Goal: Task Accomplishment & Management: Manage account settings

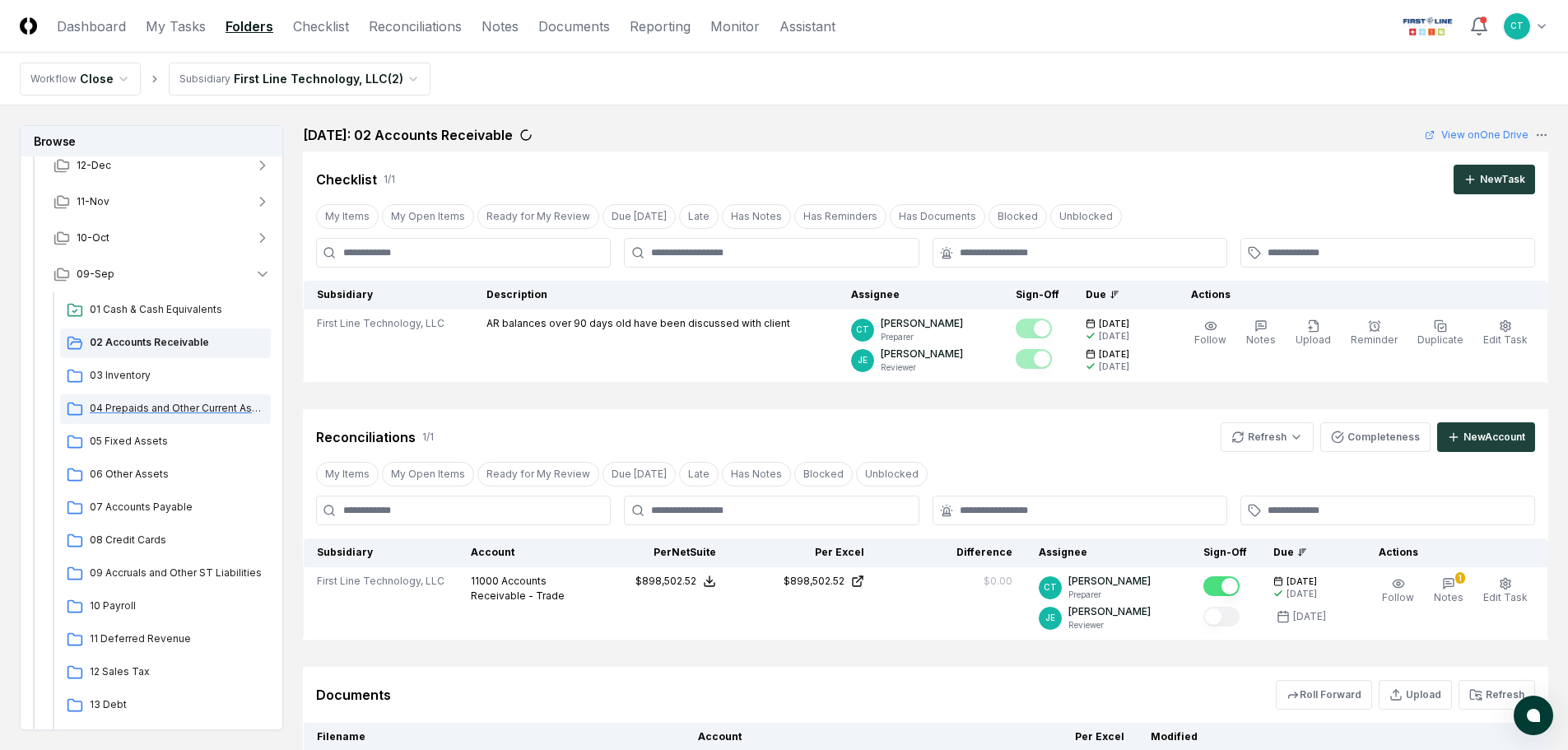
click at [139, 409] on span "04 Prepaids and Other Current Assets" at bounding box center [177, 408] width 174 height 15
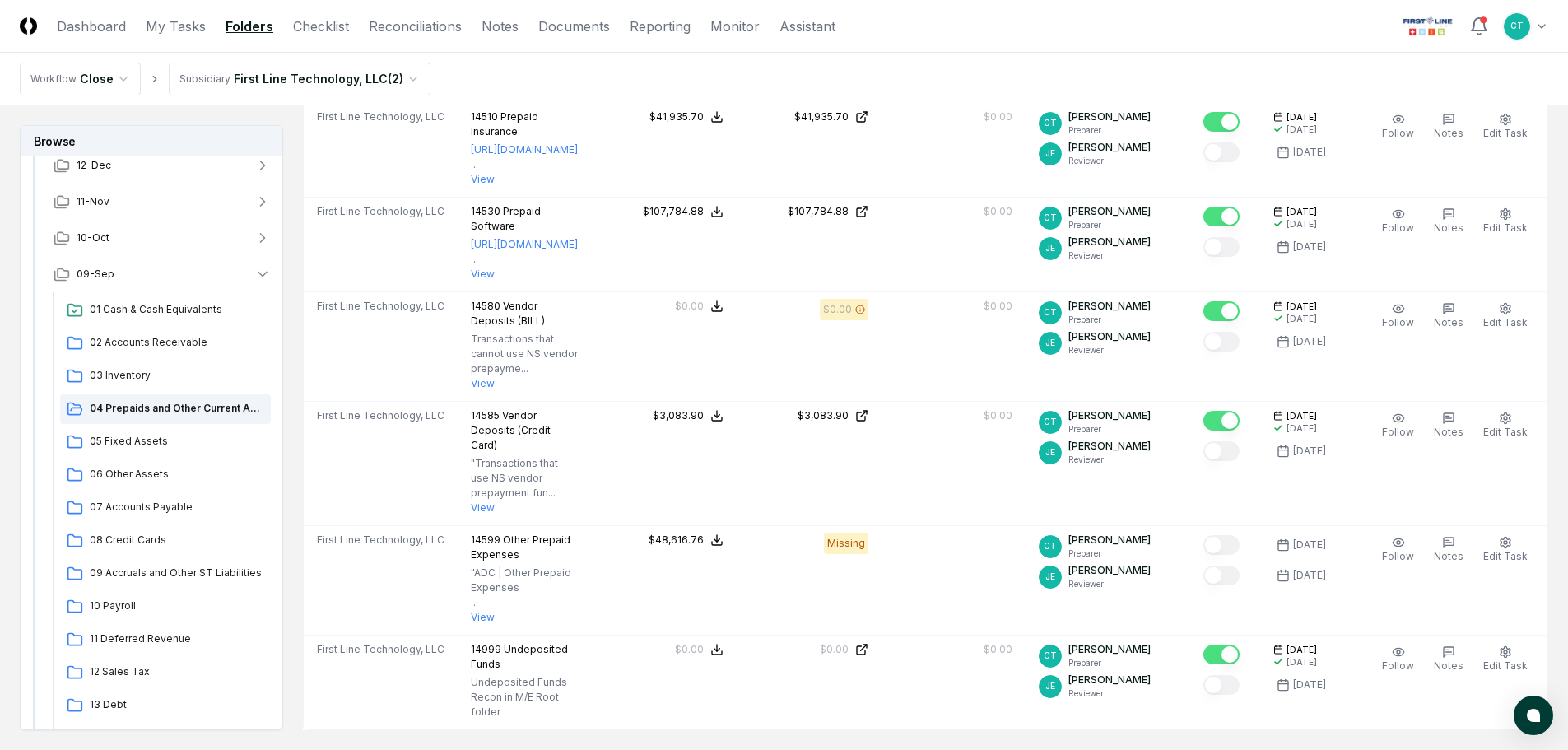
scroll to position [906, 0]
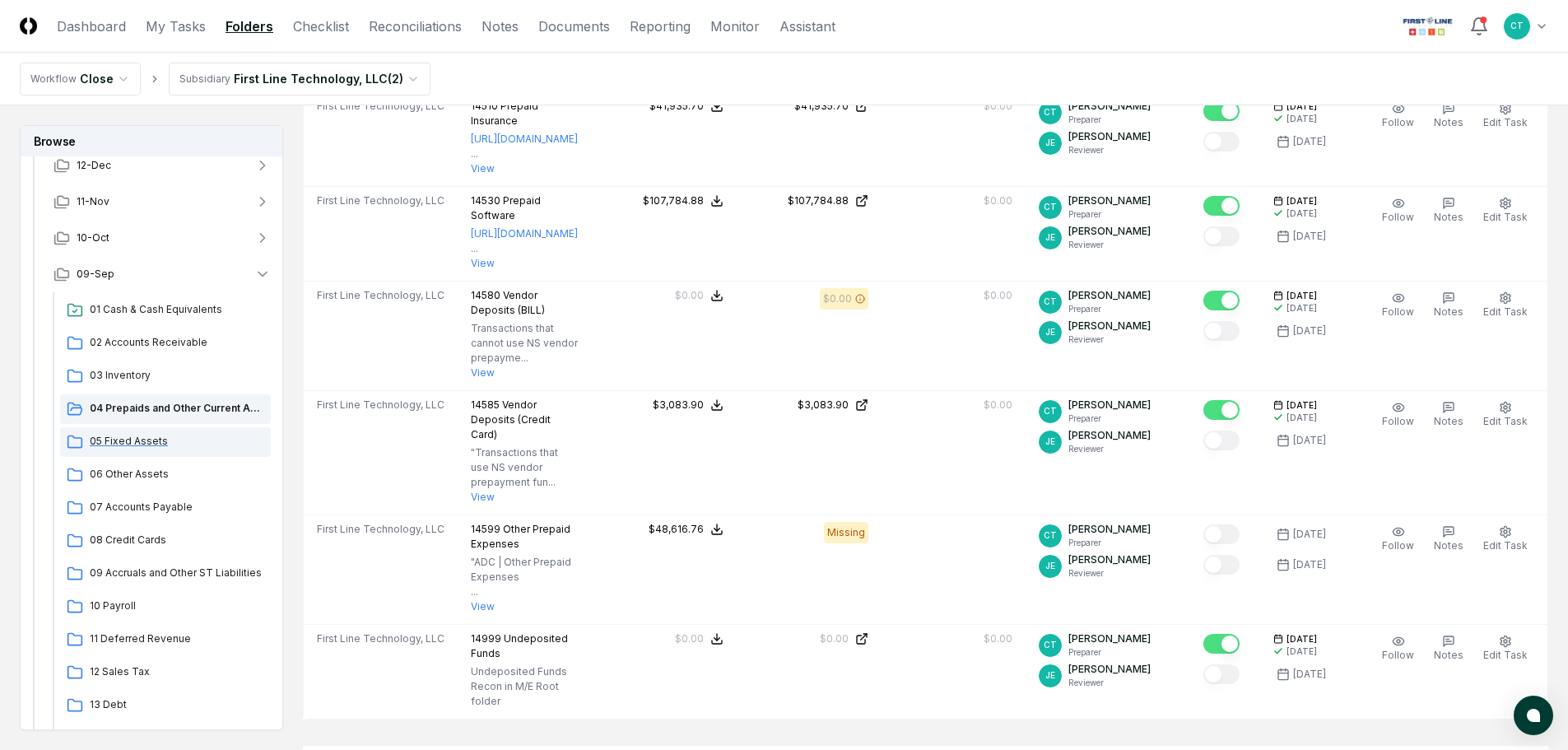
click at [120, 442] on span "05 Fixed Assets" at bounding box center [177, 441] width 174 height 15
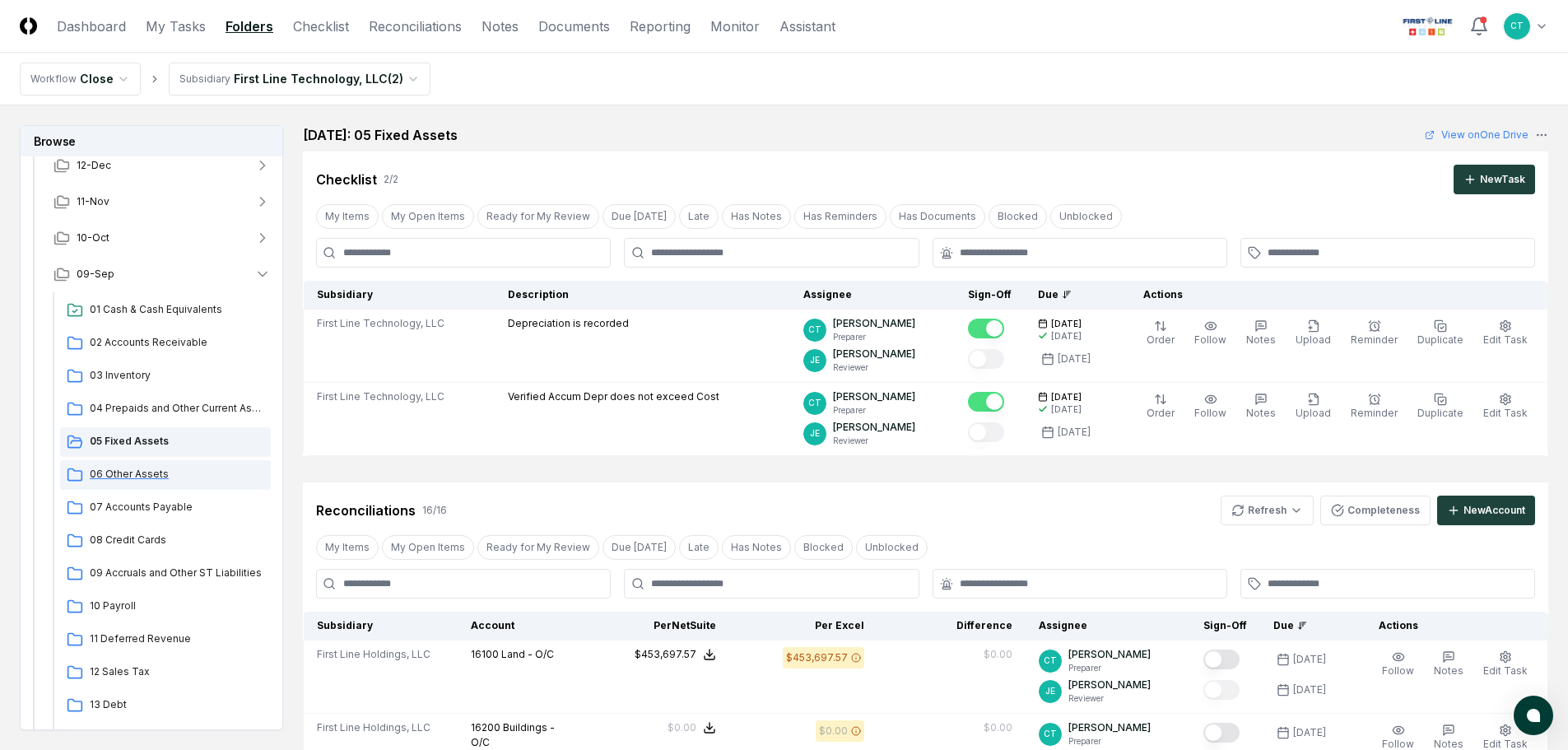
click at [143, 475] on span "06 Other Assets" at bounding box center [177, 474] width 174 height 15
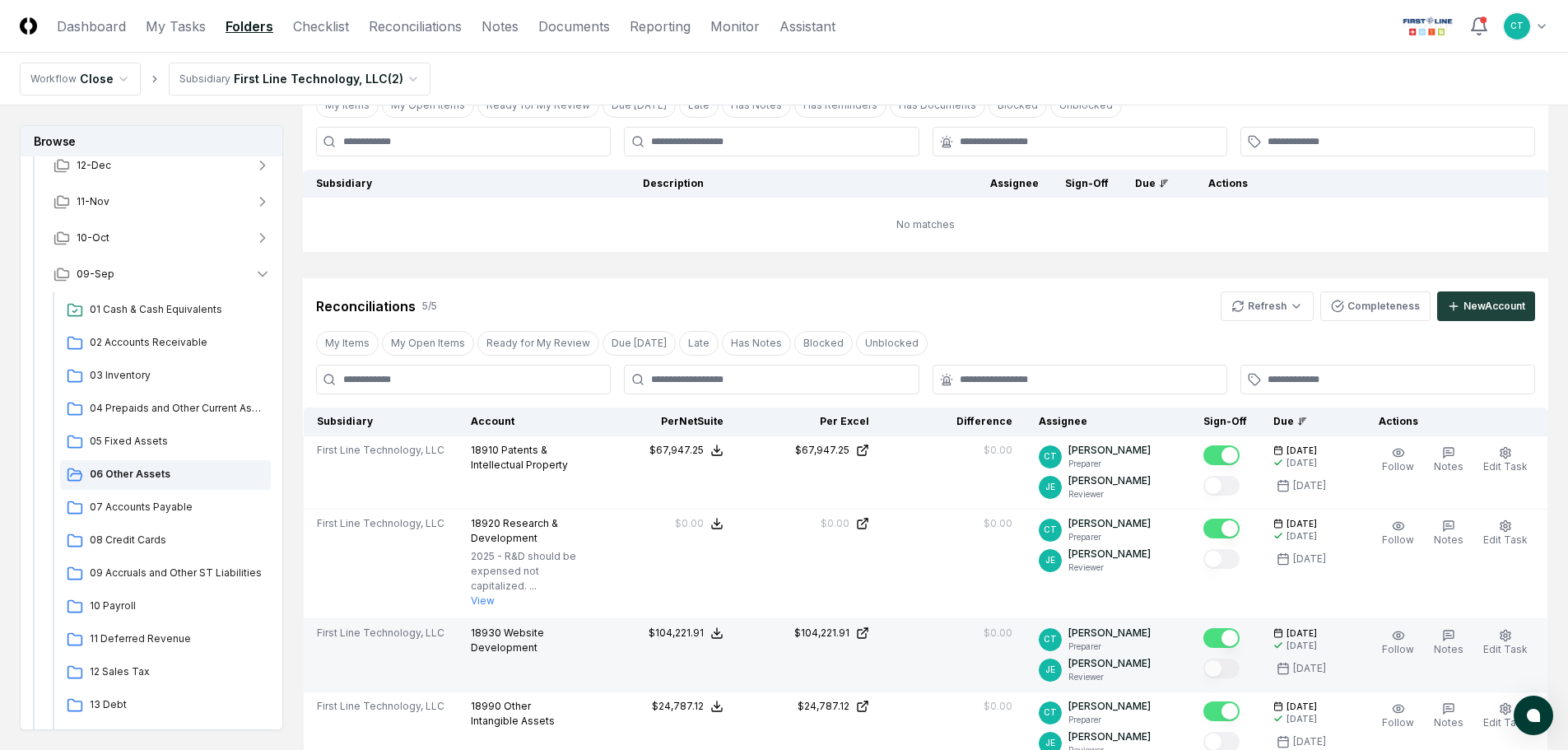
scroll to position [82, 0]
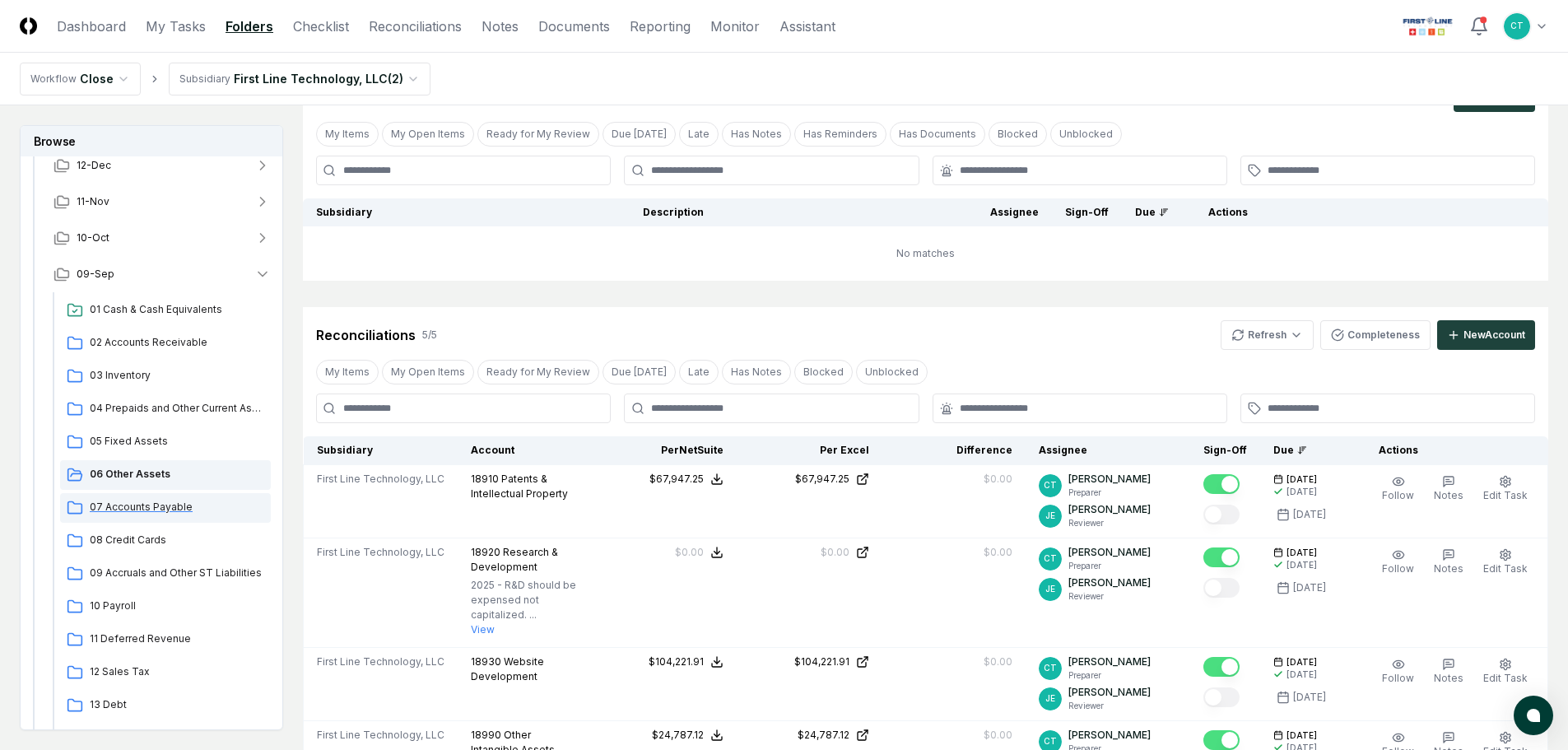
click at [168, 511] on span "07 Accounts Payable" at bounding box center [177, 506] width 174 height 15
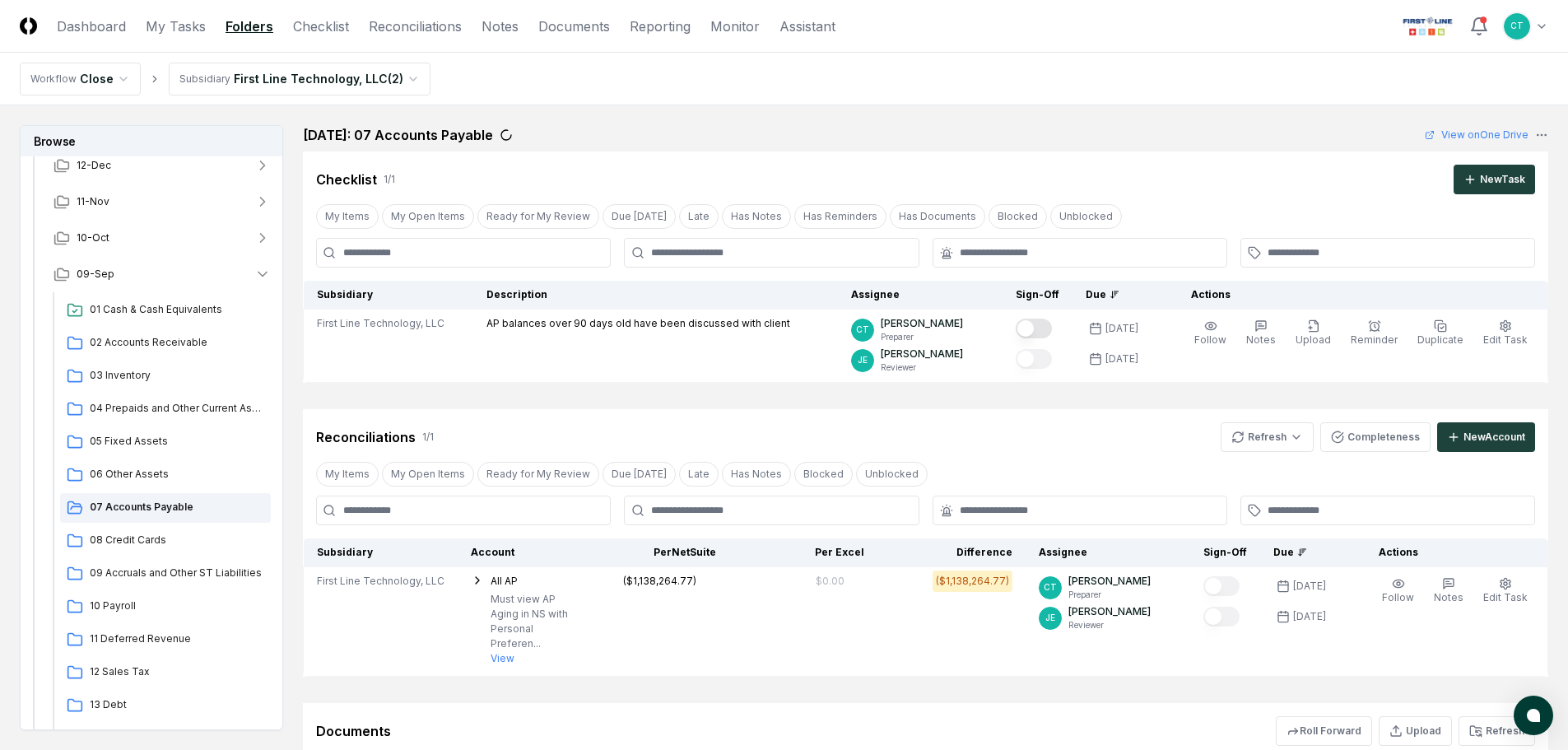
click at [933, 26] on header "CloseCore Dashboard My Tasks Folders Checklist Reconciliations Notes Documents …" at bounding box center [784, 26] width 1568 height 53
drag, startPoint x: 1433, startPoint y: 152, endPoint x: 1357, endPoint y: 52, distance: 125.6
click at [1339, 47] on header "CloseCore Dashboard My Tasks Folders Checklist Reconciliations Notes Documents …" at bounding box center [784, 26] width 1568 height 53
click at [1251, 441] on html "CloseCore Dashboard My Tasks Folders Checklist Reconciliations Notes Documents …" at bounding box center [784, 480] width 1568 height 960
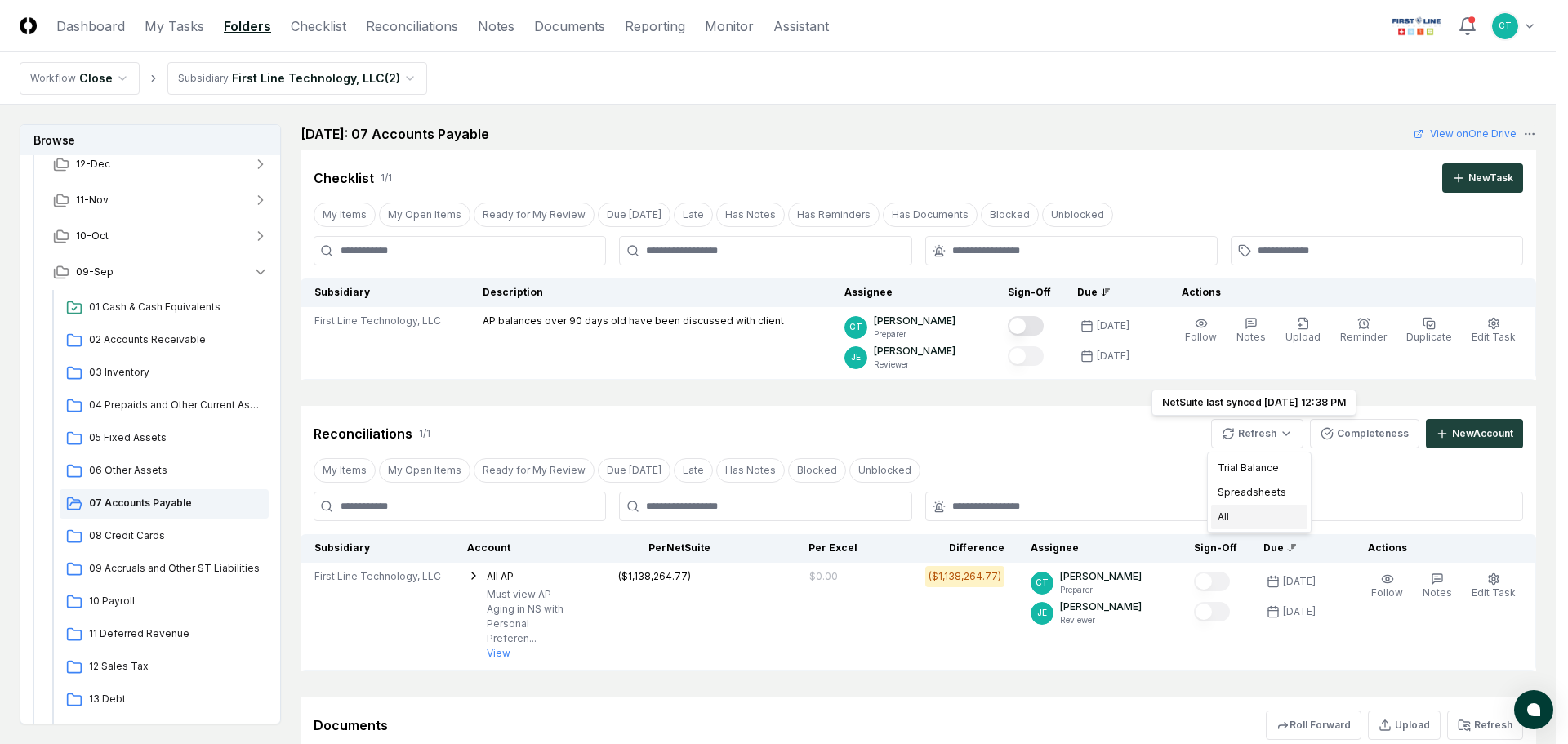
click at [1228, 514] on div "All" at bounding box center [1259, 516] width 96 height 25
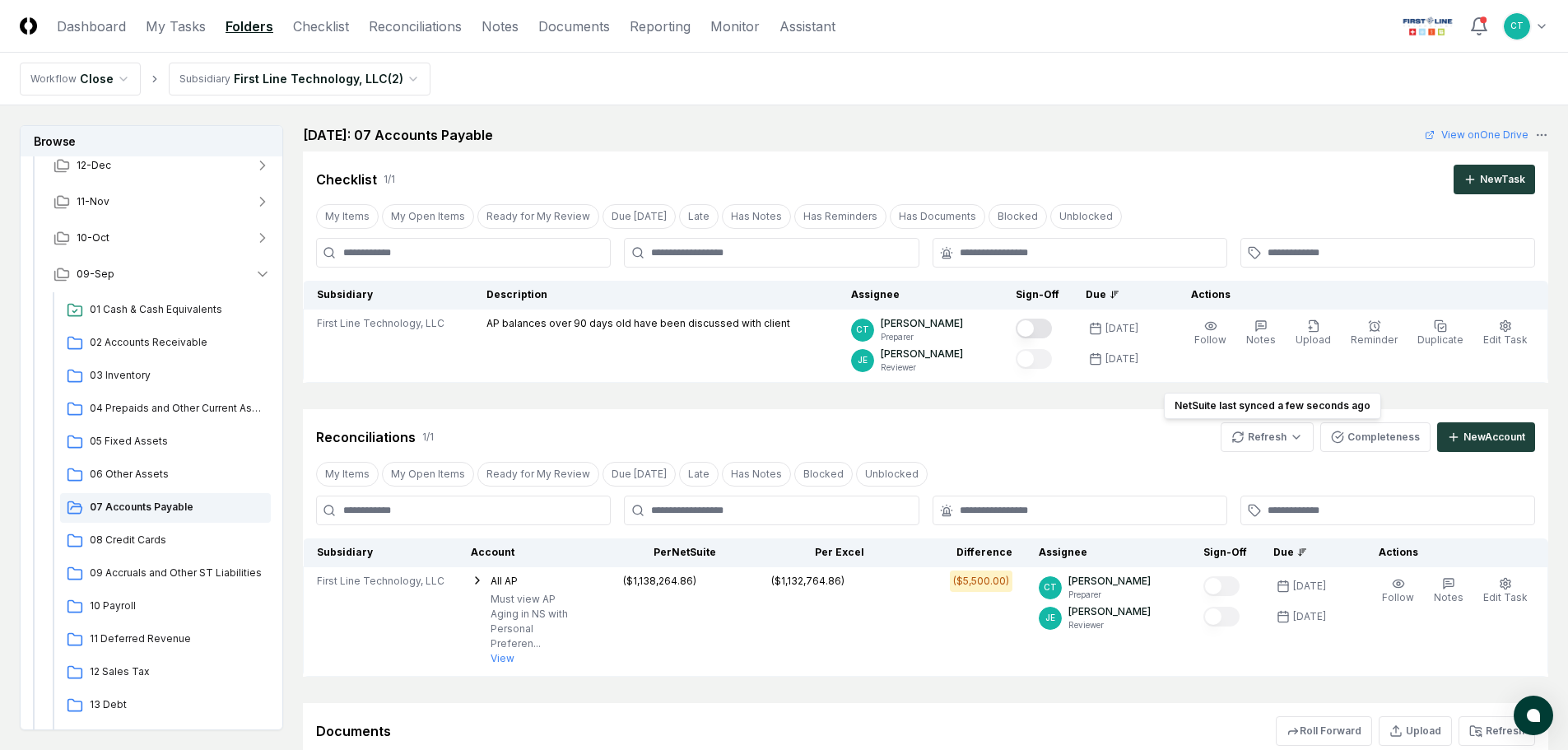
click at [1091, 19] on header "CloseCore Dashboard My Tasks Folders Checklist Reconciliations Notes Documents …" at bounding box center [784, 26] width 1568 height 53
click at [1257, 433] on html "CloseCore Dashboard My Tasks Folders Checklist Reconciliations Notes Documents …" at bounding box center [784, 475] width 1568 height 950
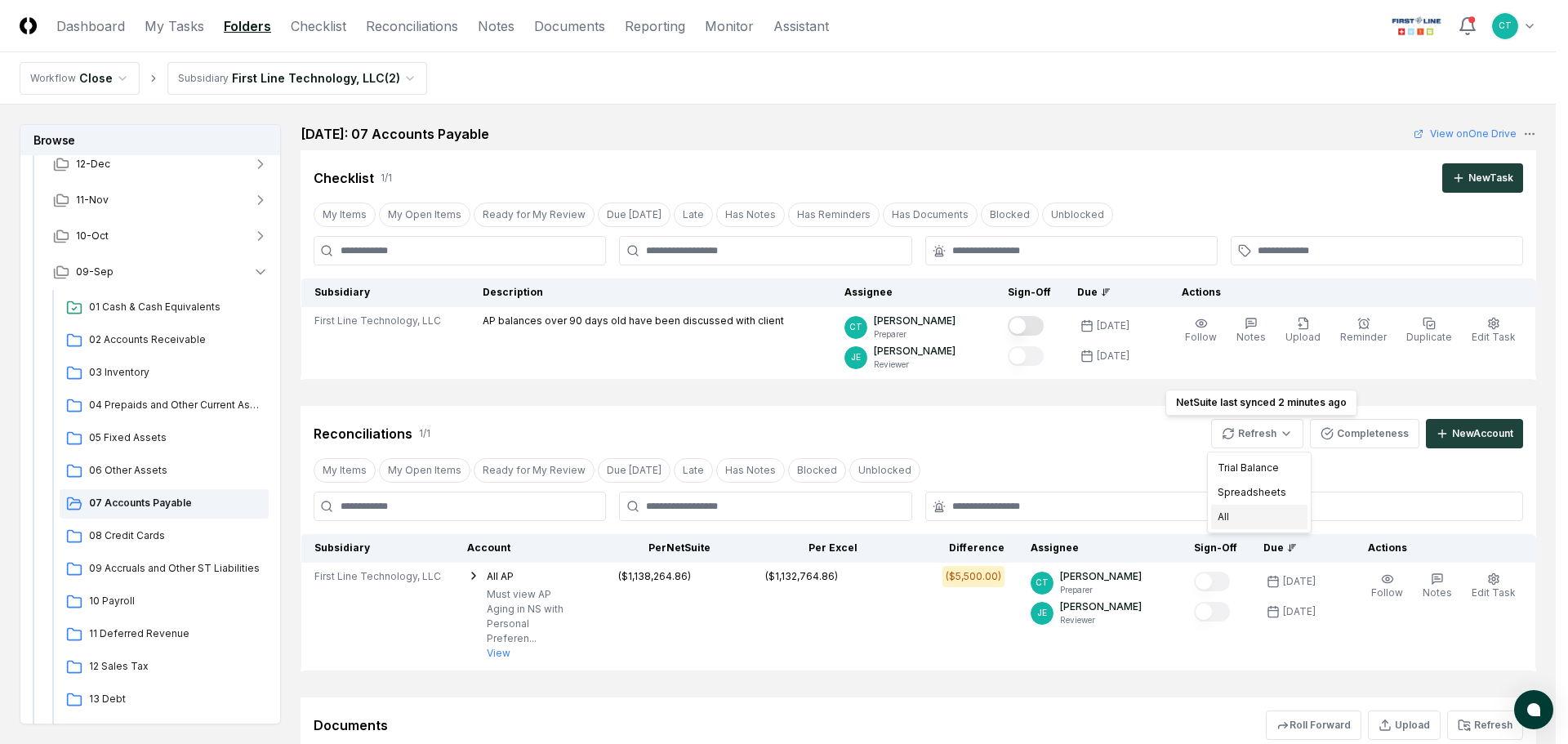
click at [1232, 514] on div "All" at bounding box center [1259, 516] width 96 height 25
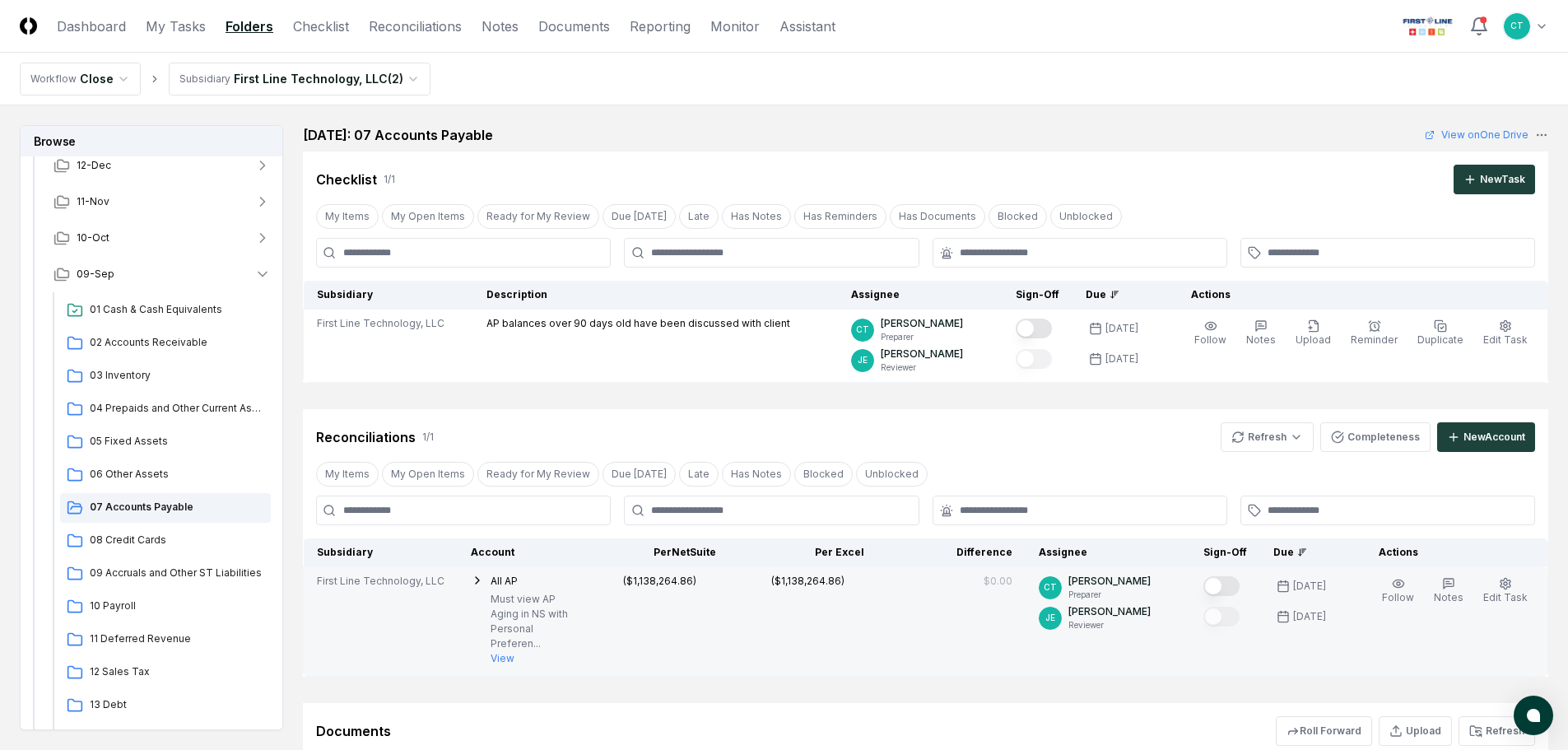
click at [1228, 585] on button "Mark complete" at bounding box center [1221, 587] width 37 height 20
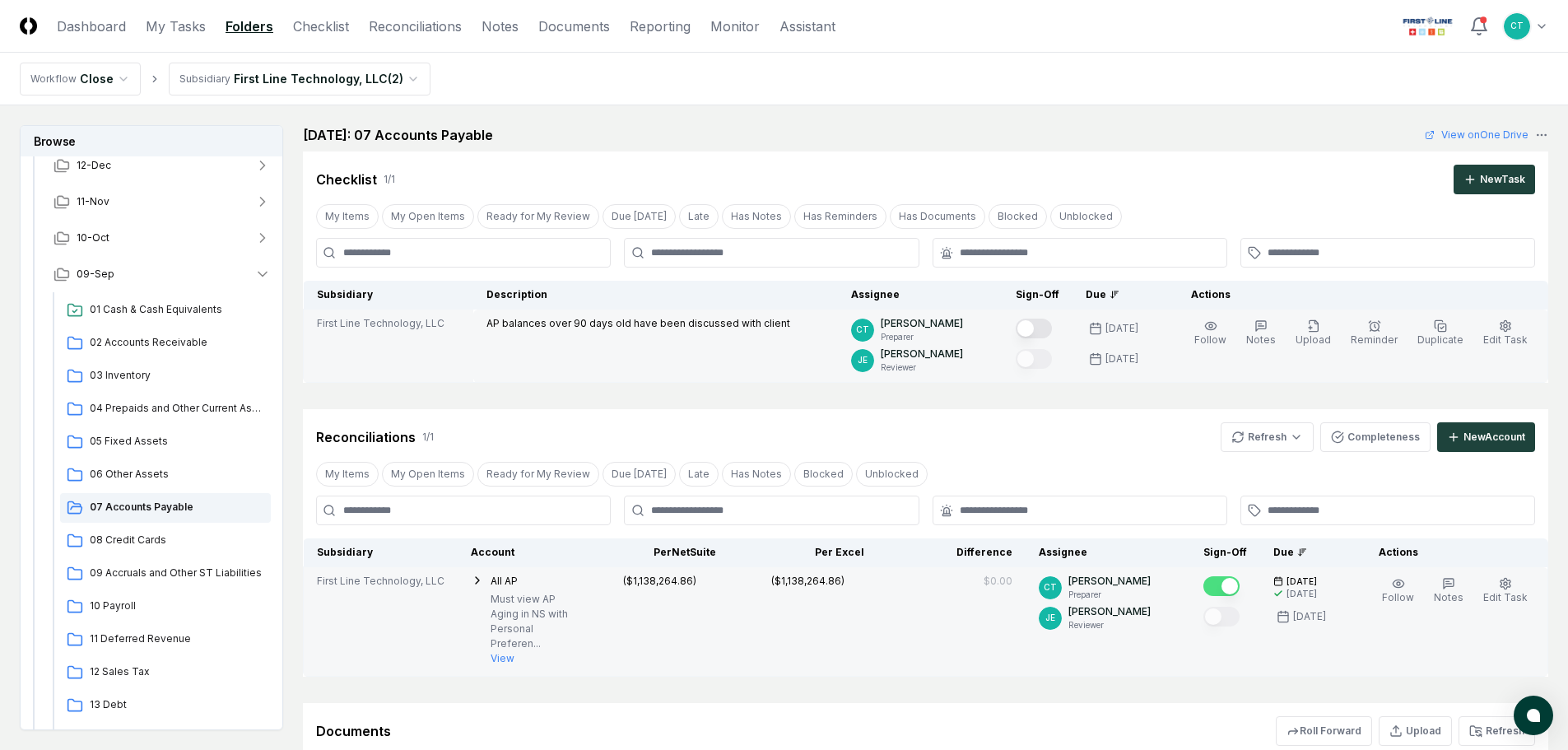
click at [1052, 328] on button "Mark complete" at bounding box center [1033, 329] width 37 height 20
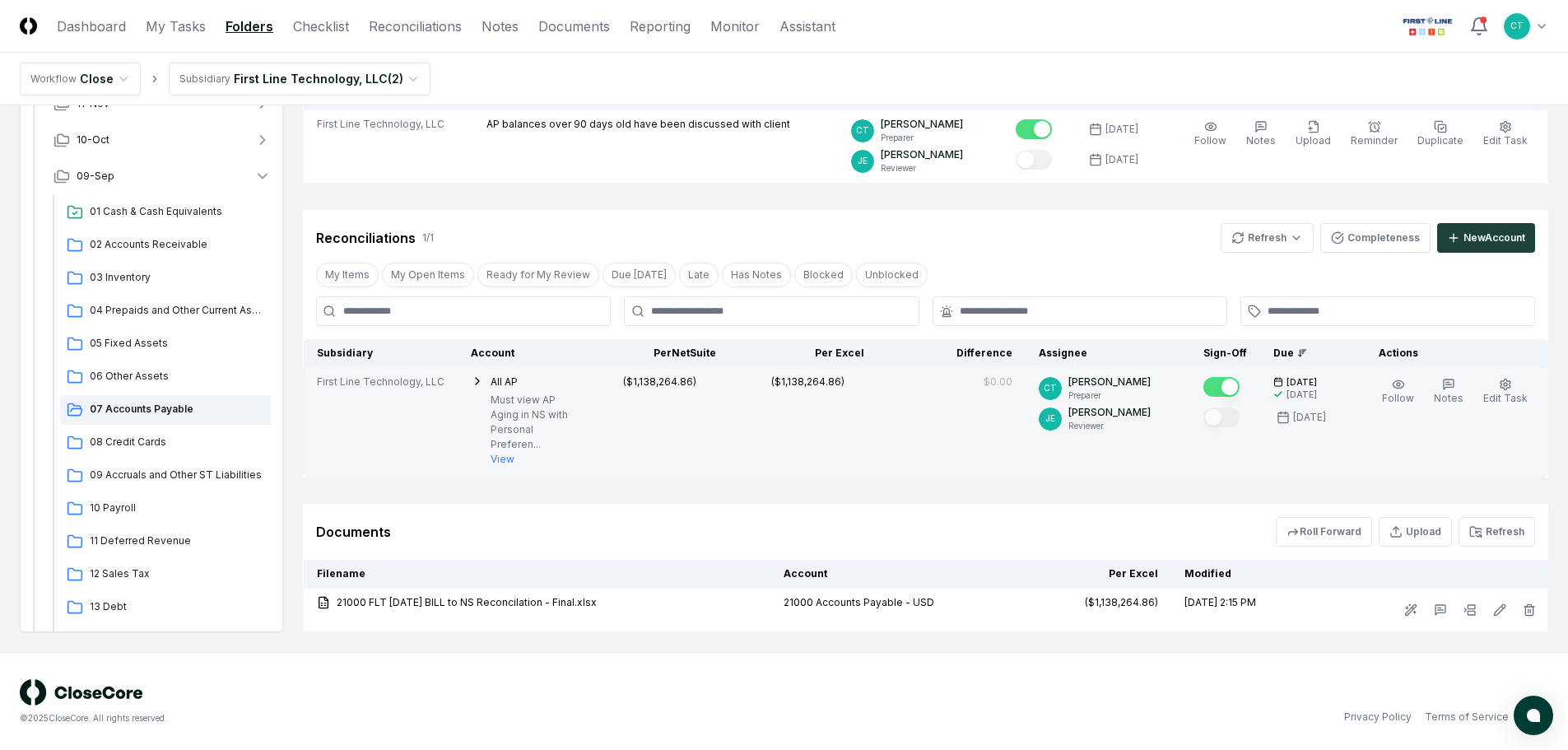
scroll to position [200, 0]
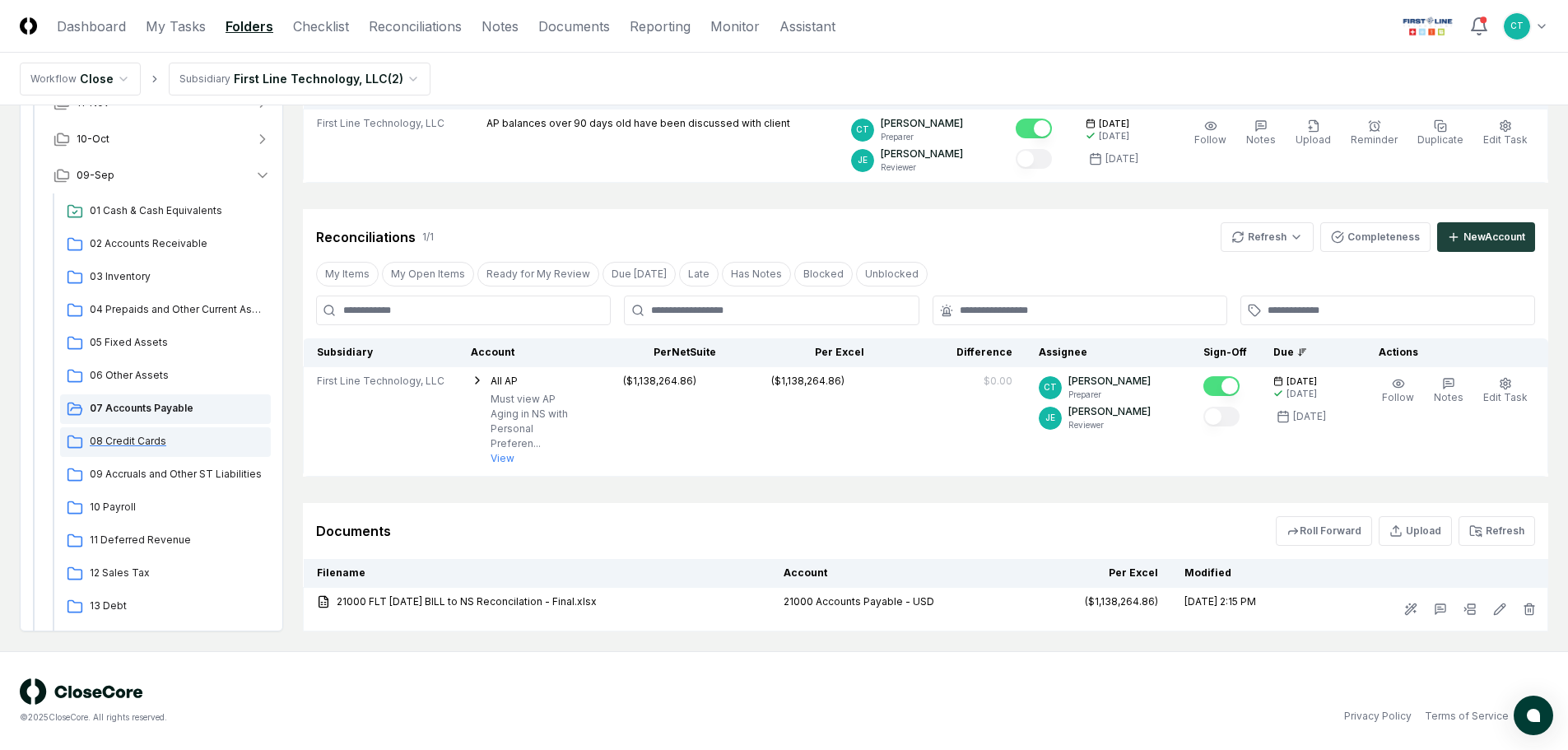
click at [104, 439] on span "08 Credit Cards" at bounding box center [177, 441] width 174 height 15
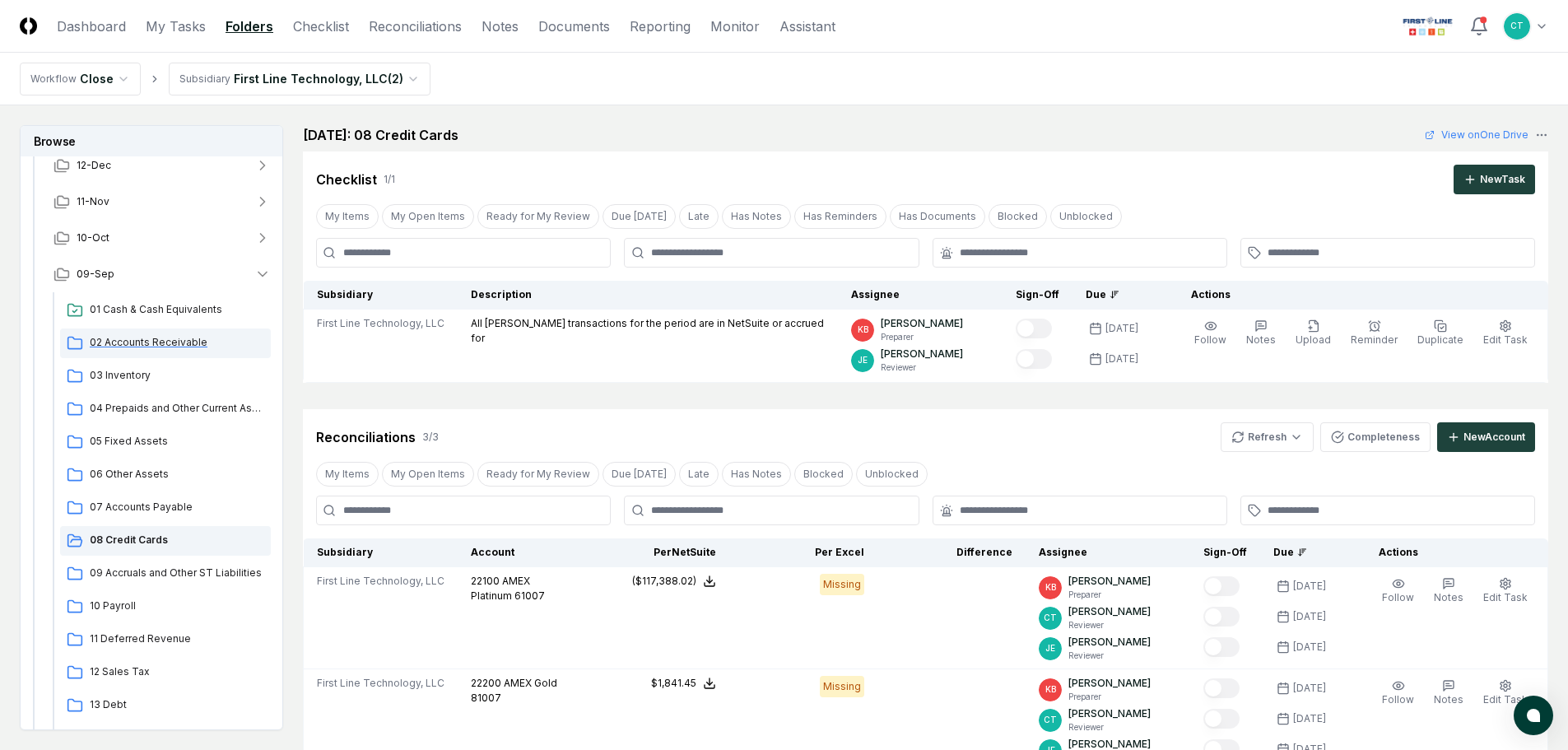
click at [139, 338] on span "02 Accounts Receivable" at bounding box center [177, 342] width 174 height 15
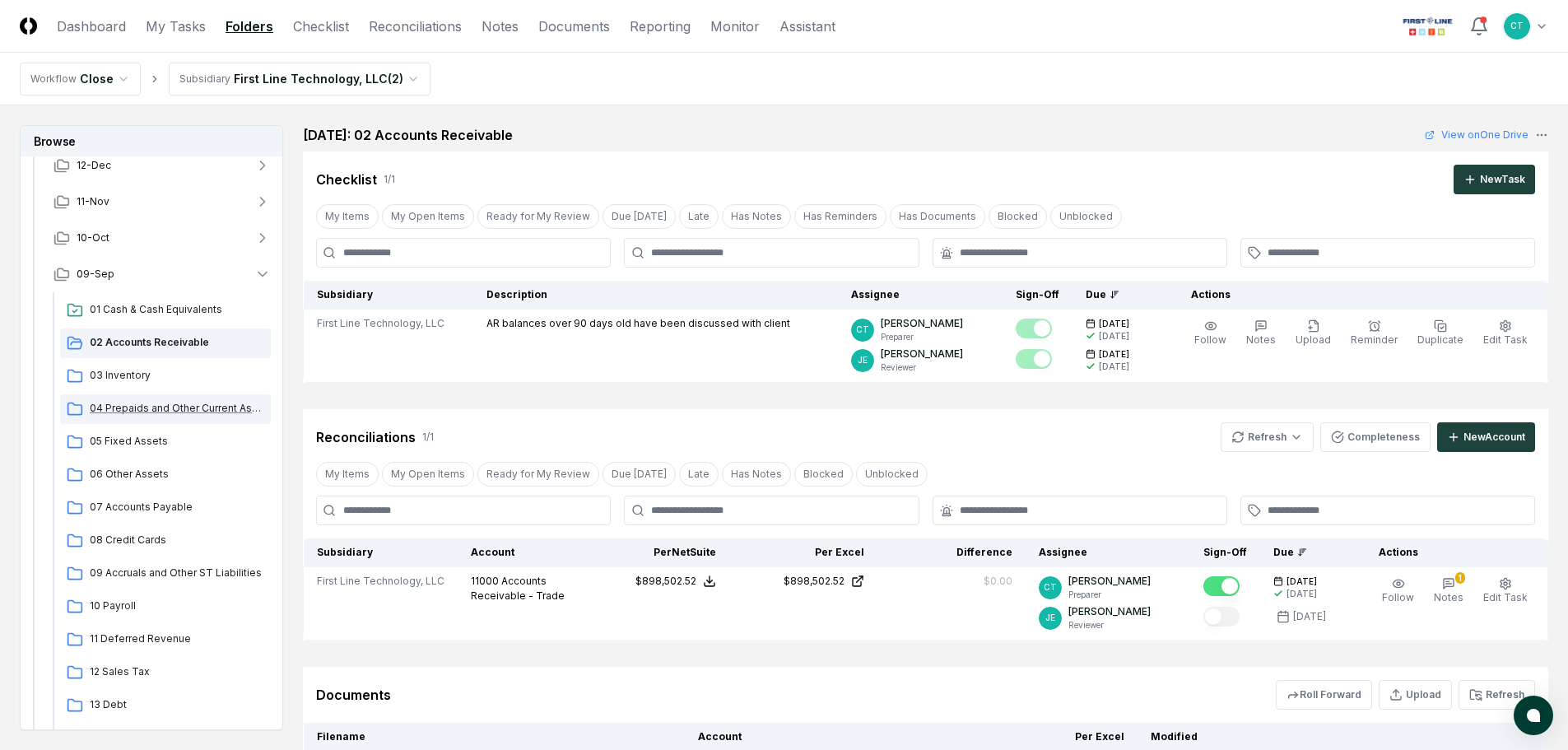
click at [129, 400] on div "04 Prepaids and Other Current Assets" at bounding box center [165, 409] width 211 height 30
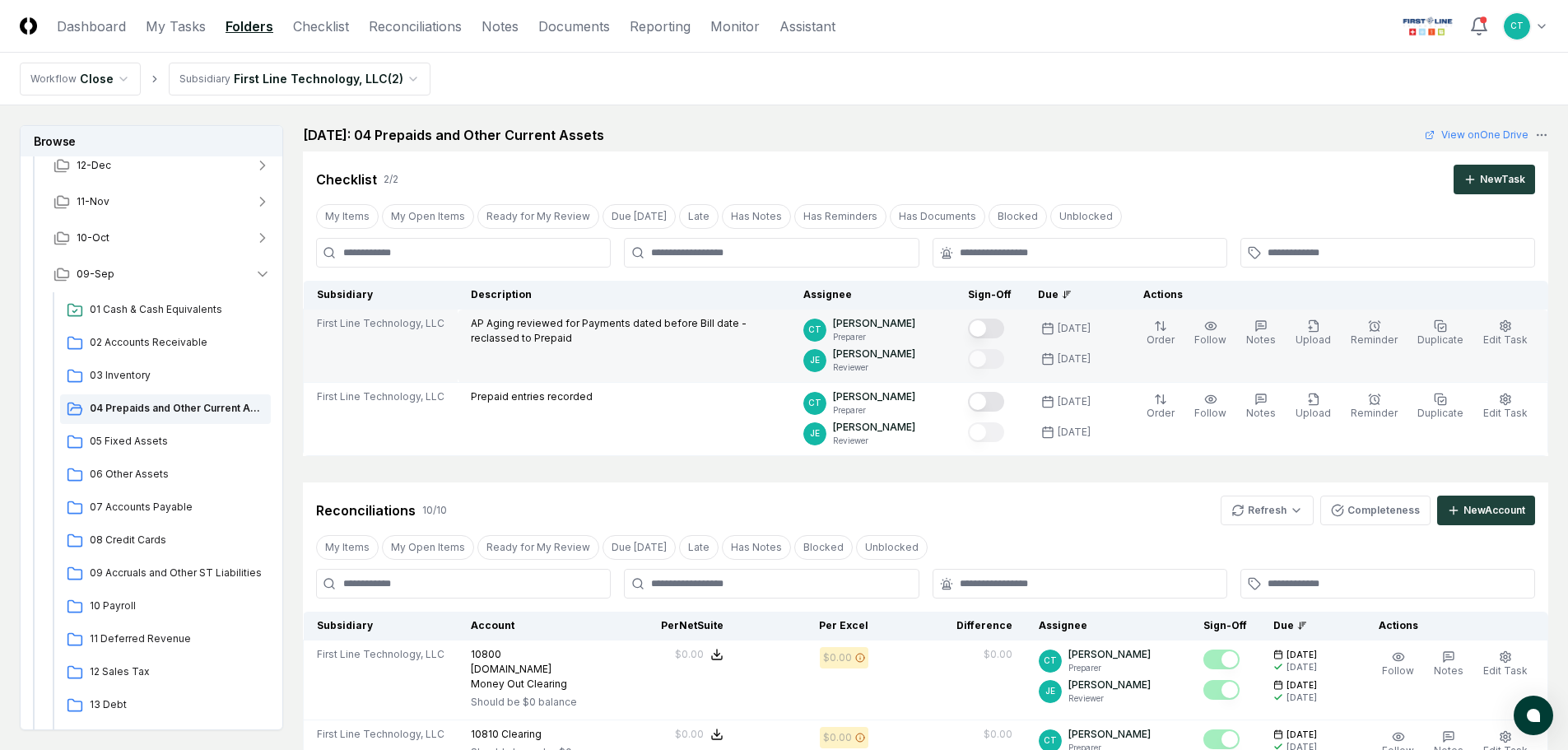
click at [1000, 323] on button "Mark complete" at bounding box center [986, 329] width 37 height 20
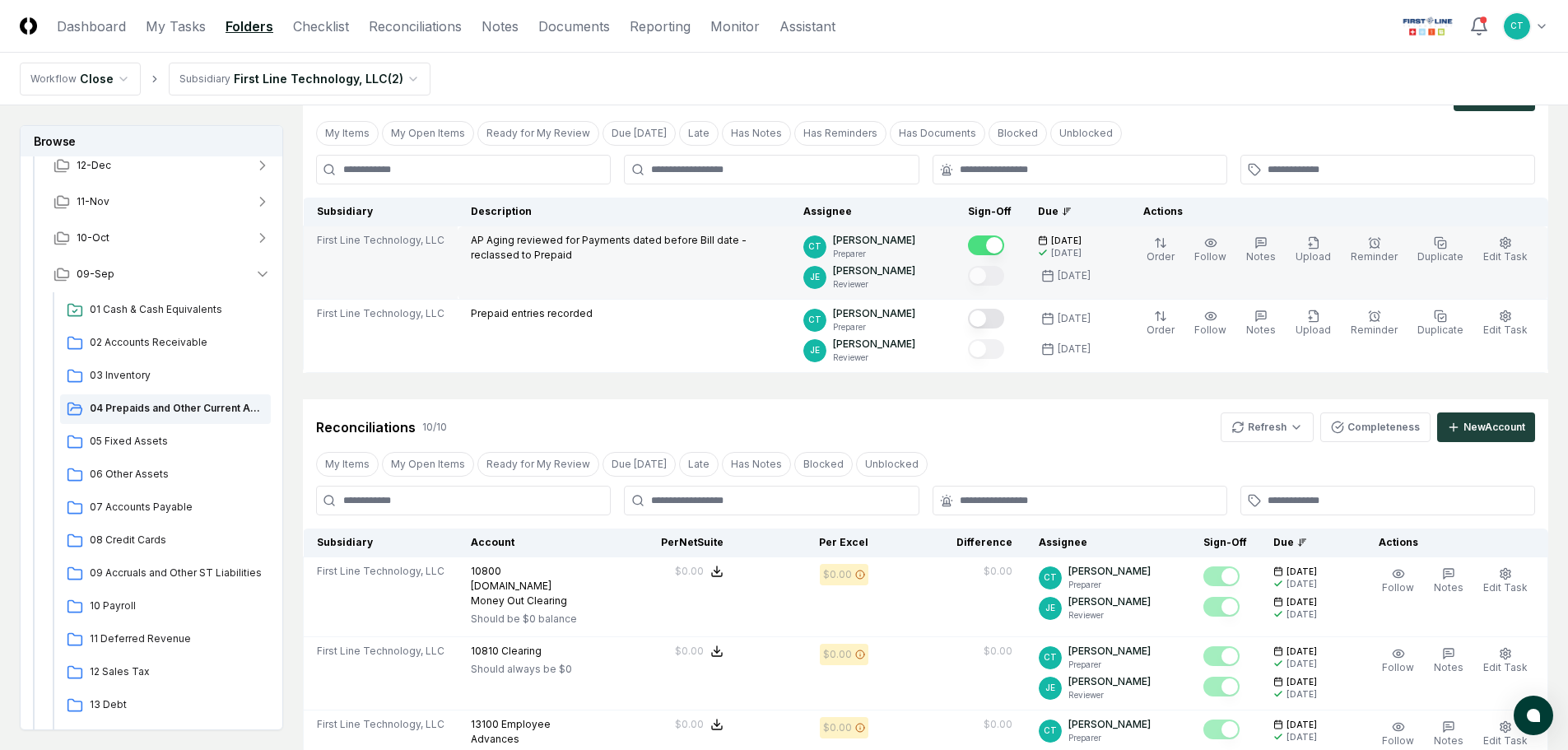
scroll to position [164, 0]
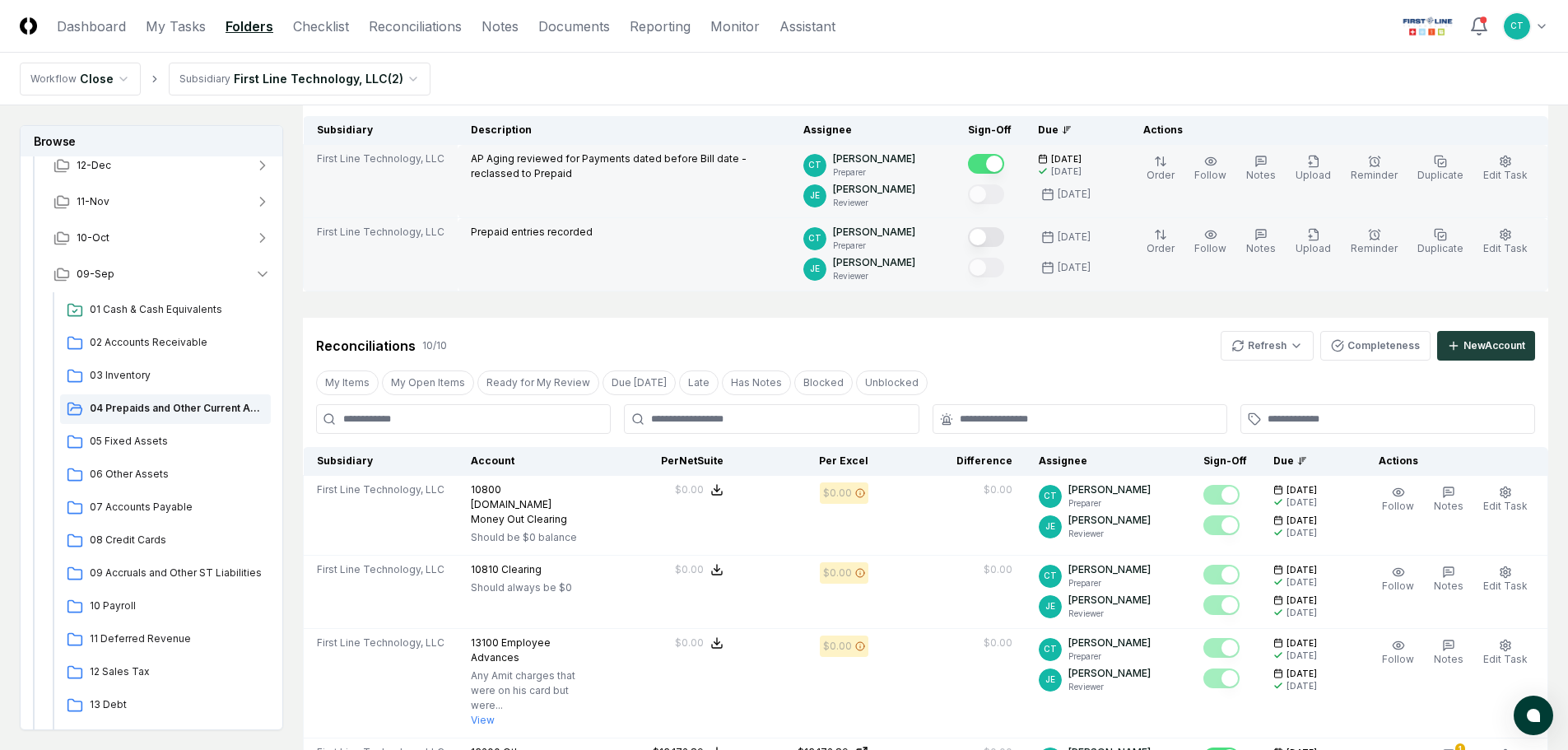
click at [1004, 238] on button "Mark complete" at bounding box center [986, 237] width 37 height 20
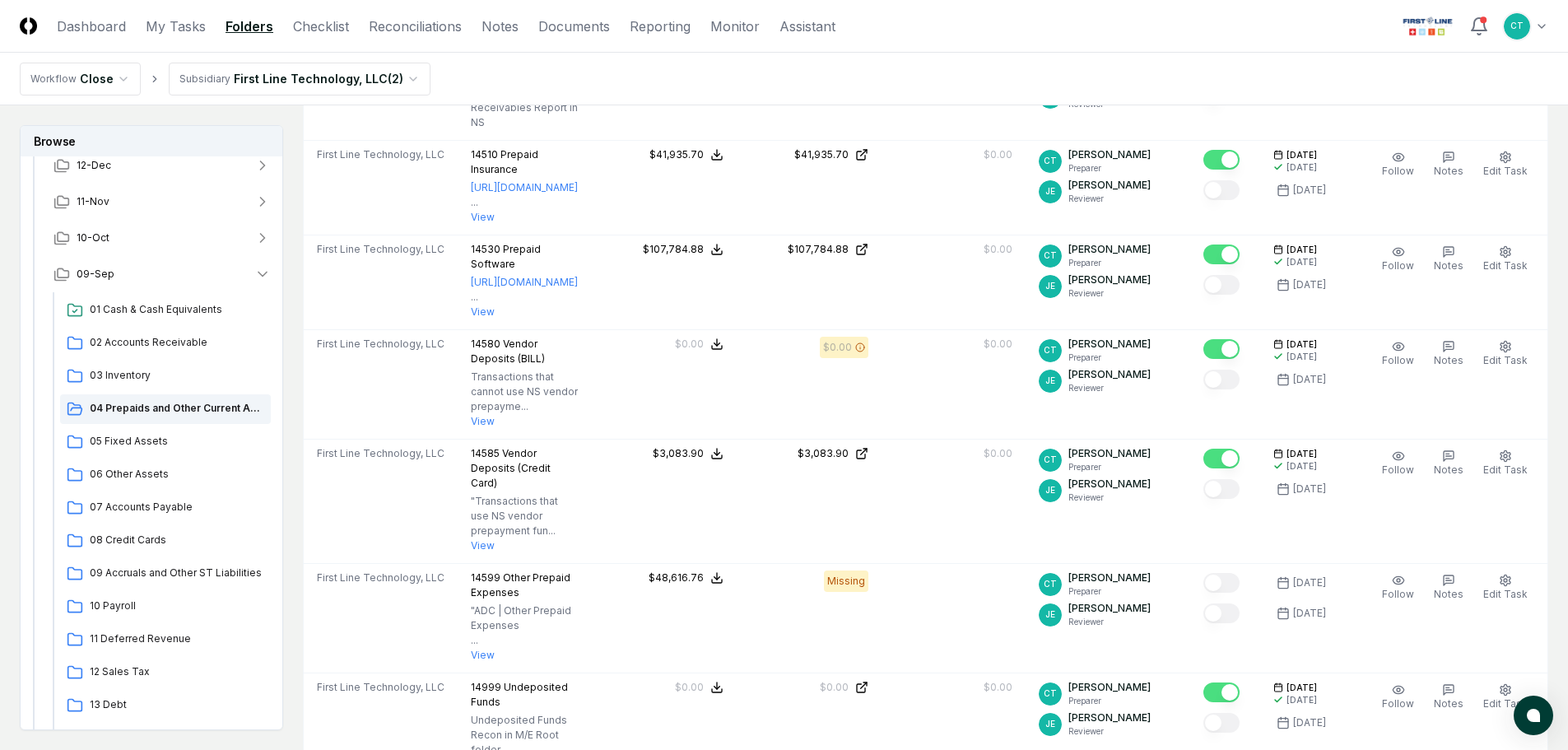
scroll to position [906, 0]
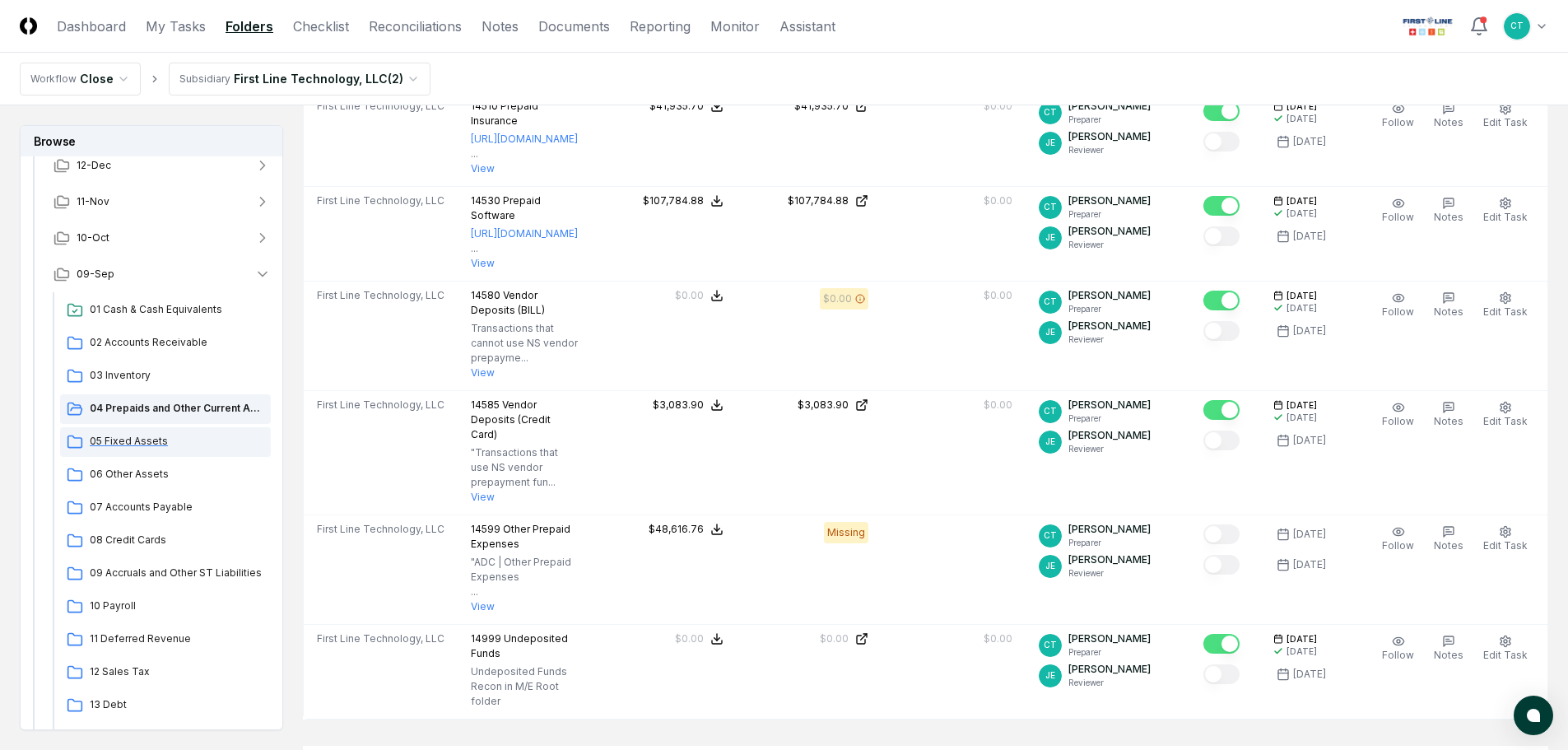
click at [139, 442] on span "05 Fixed Assets" at bounding box center [177, 441] width 174 height 15
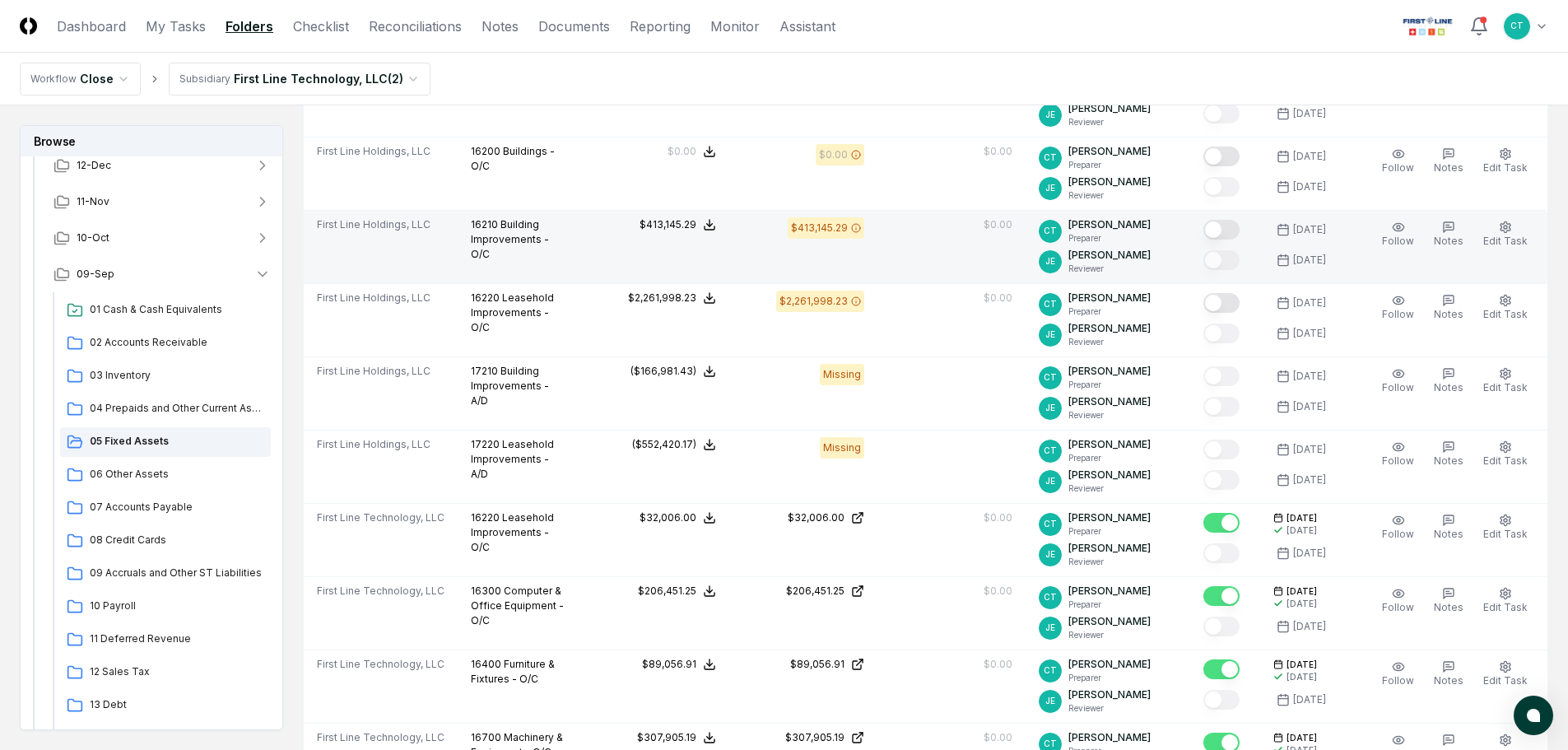
scroll to position [659, 0]
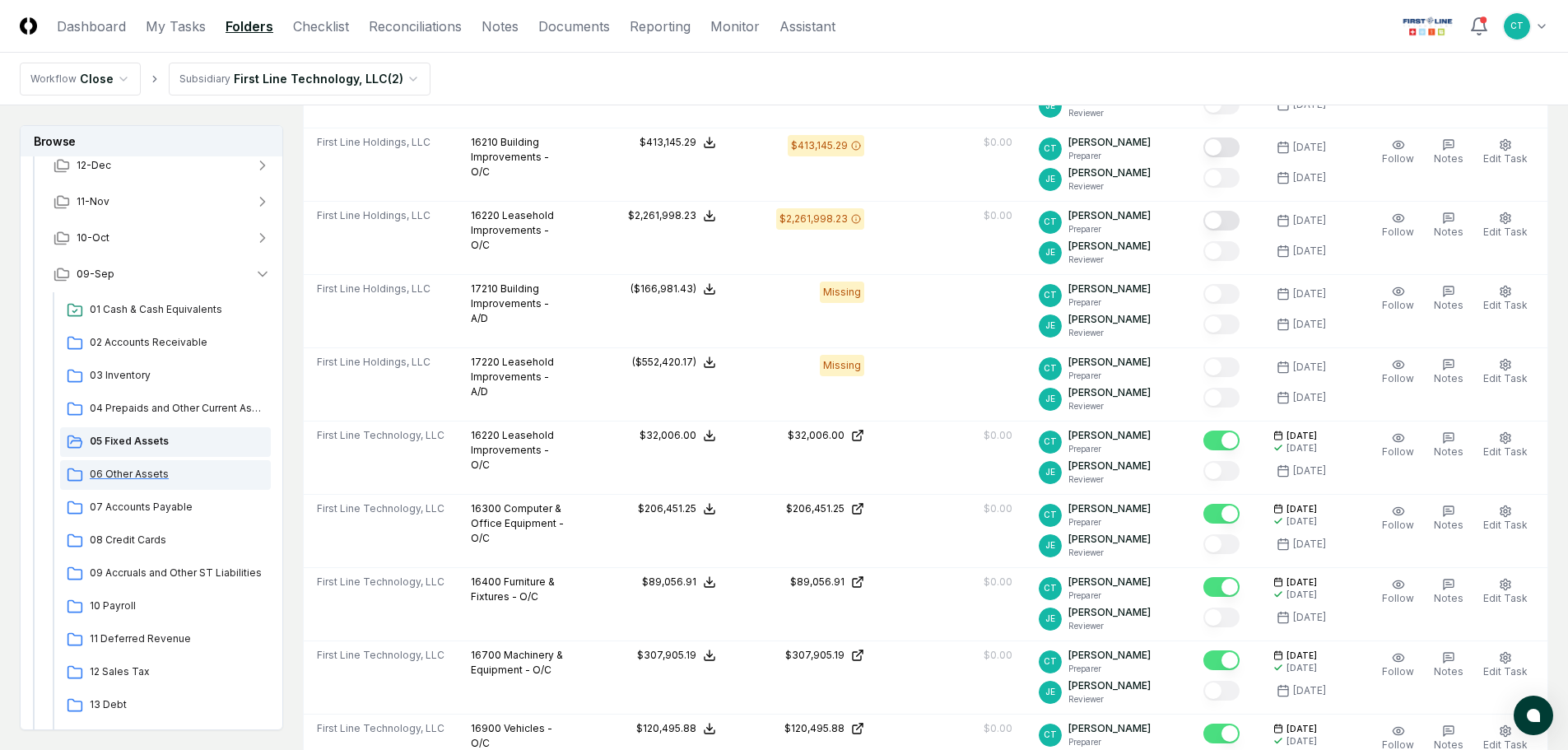
click at [155, 475] on span "06 Other Assets" at bounding box center [177, 474] width 174 height 15
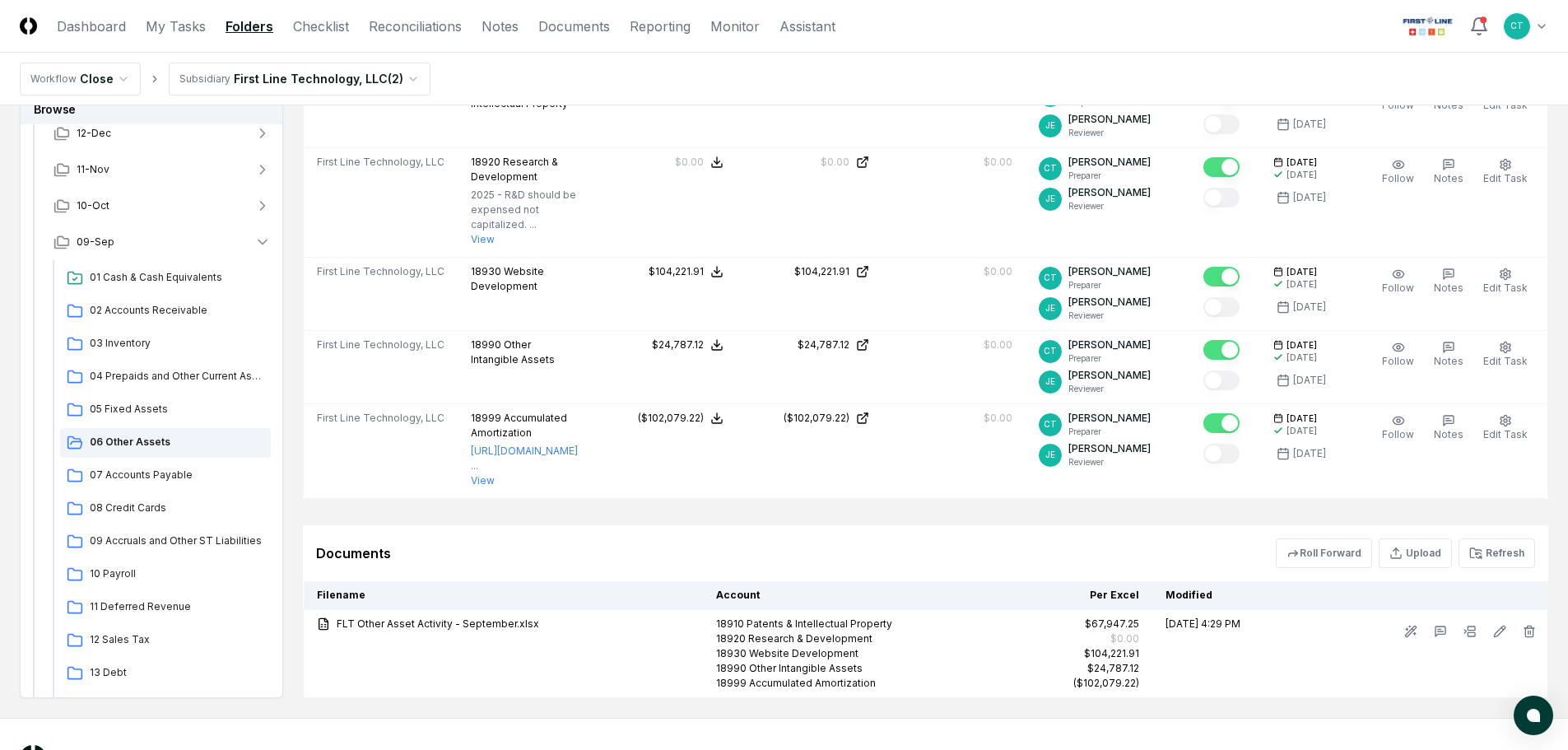
scroll to position [494, 0]
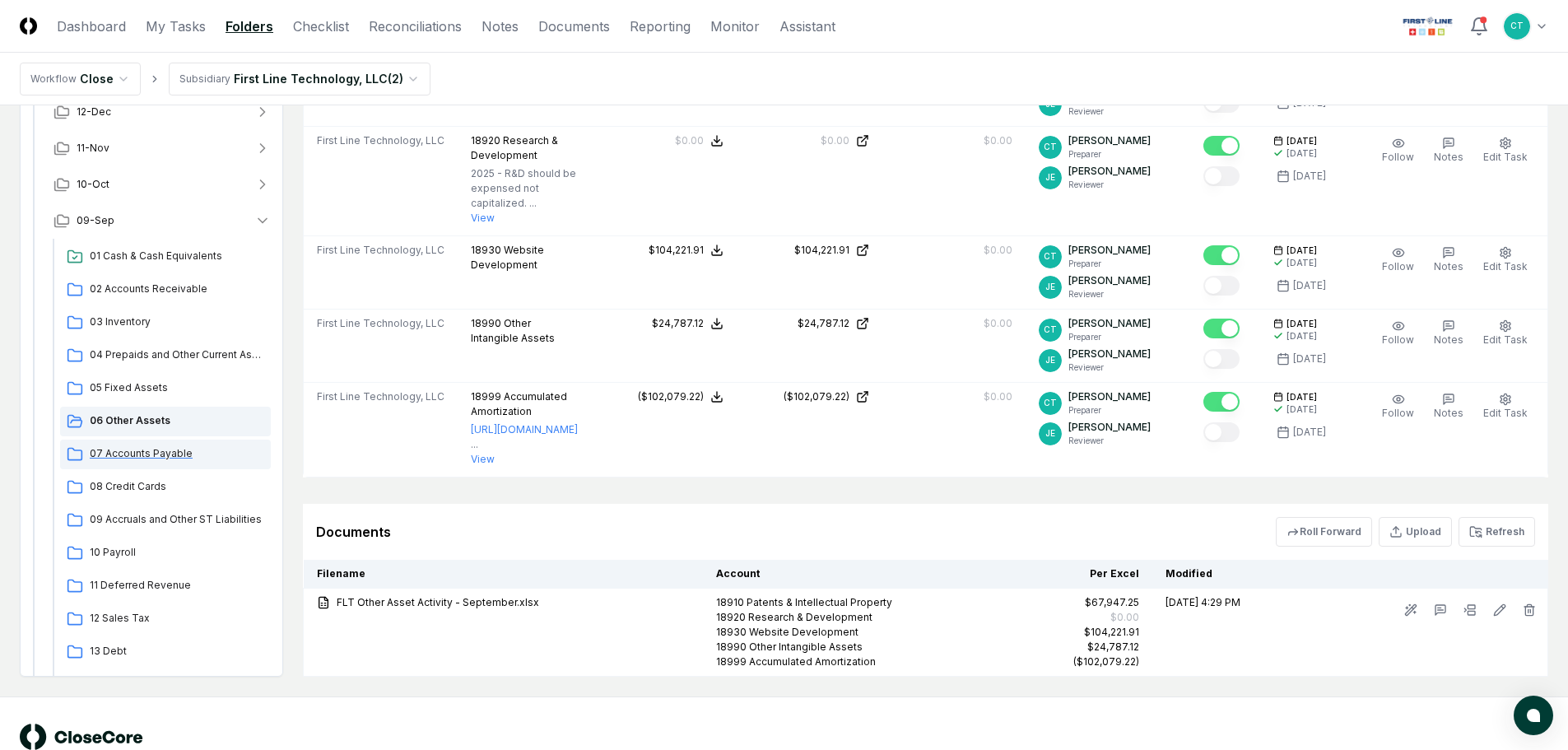
click at [153, 446] on span "07 Accounts Payable" at bounding box center [177, 453] width 174 height 15
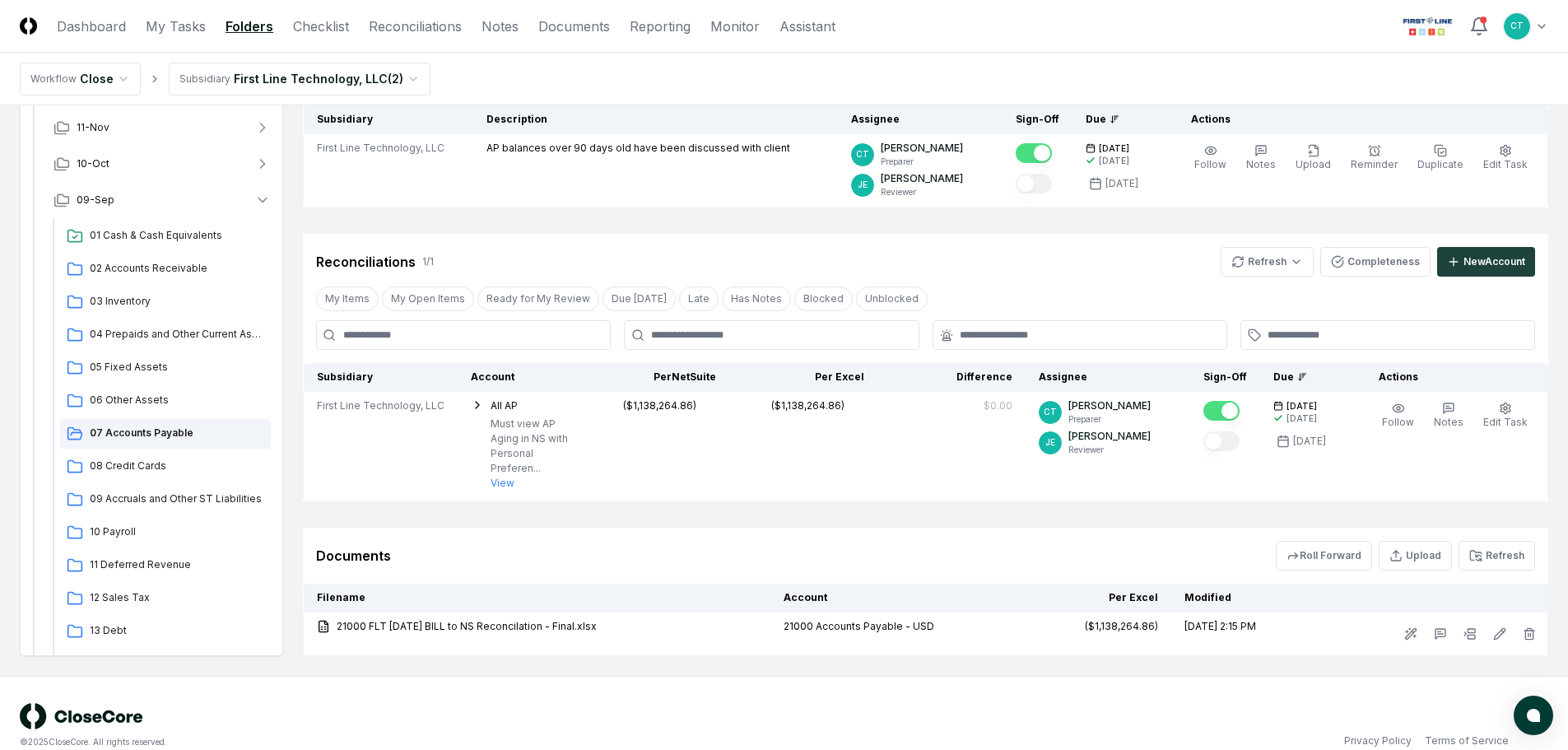
scroll to position [200, 0]
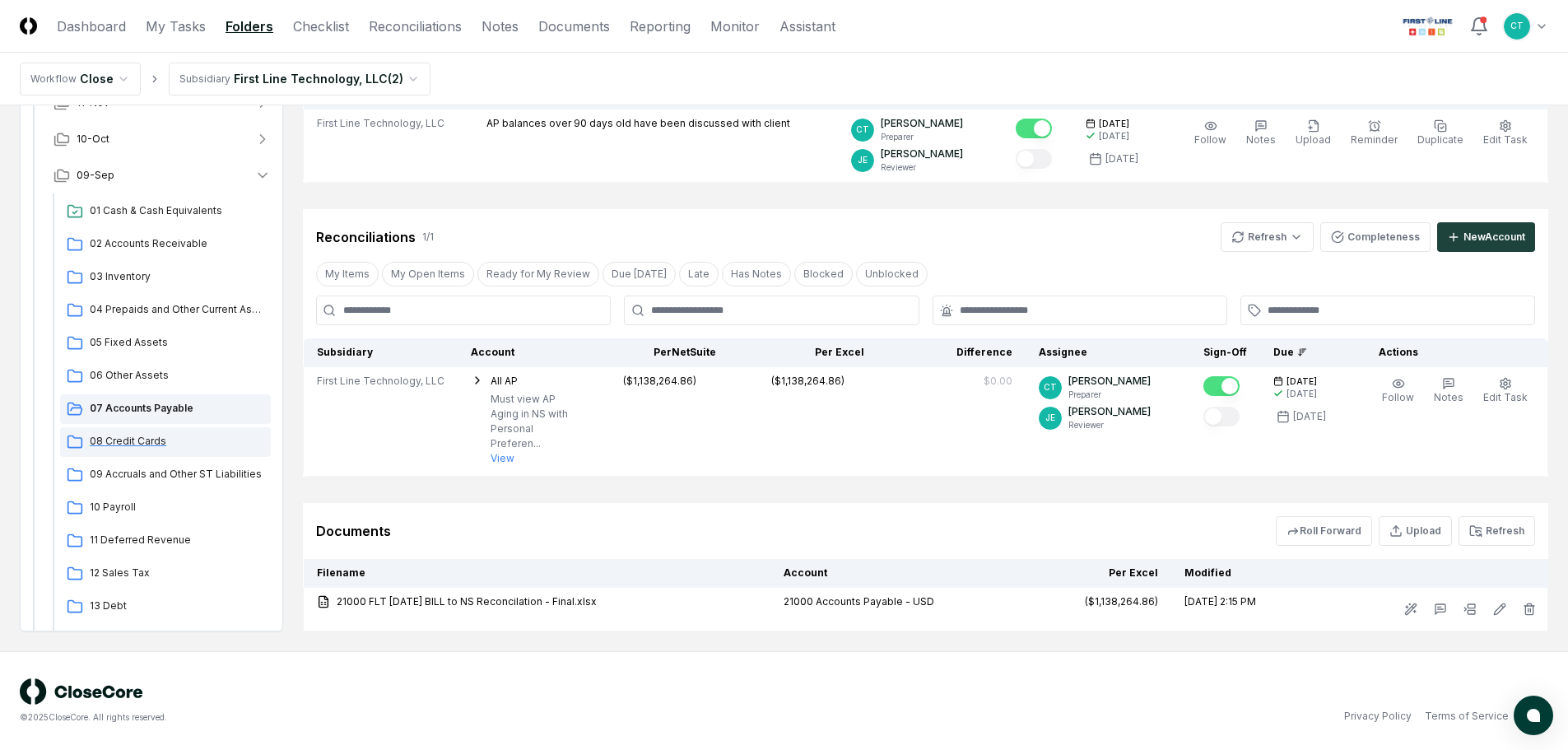
click at [139, 442] on span "08 Credit Cards" at bounding box center [177, 441] width 174 height 15
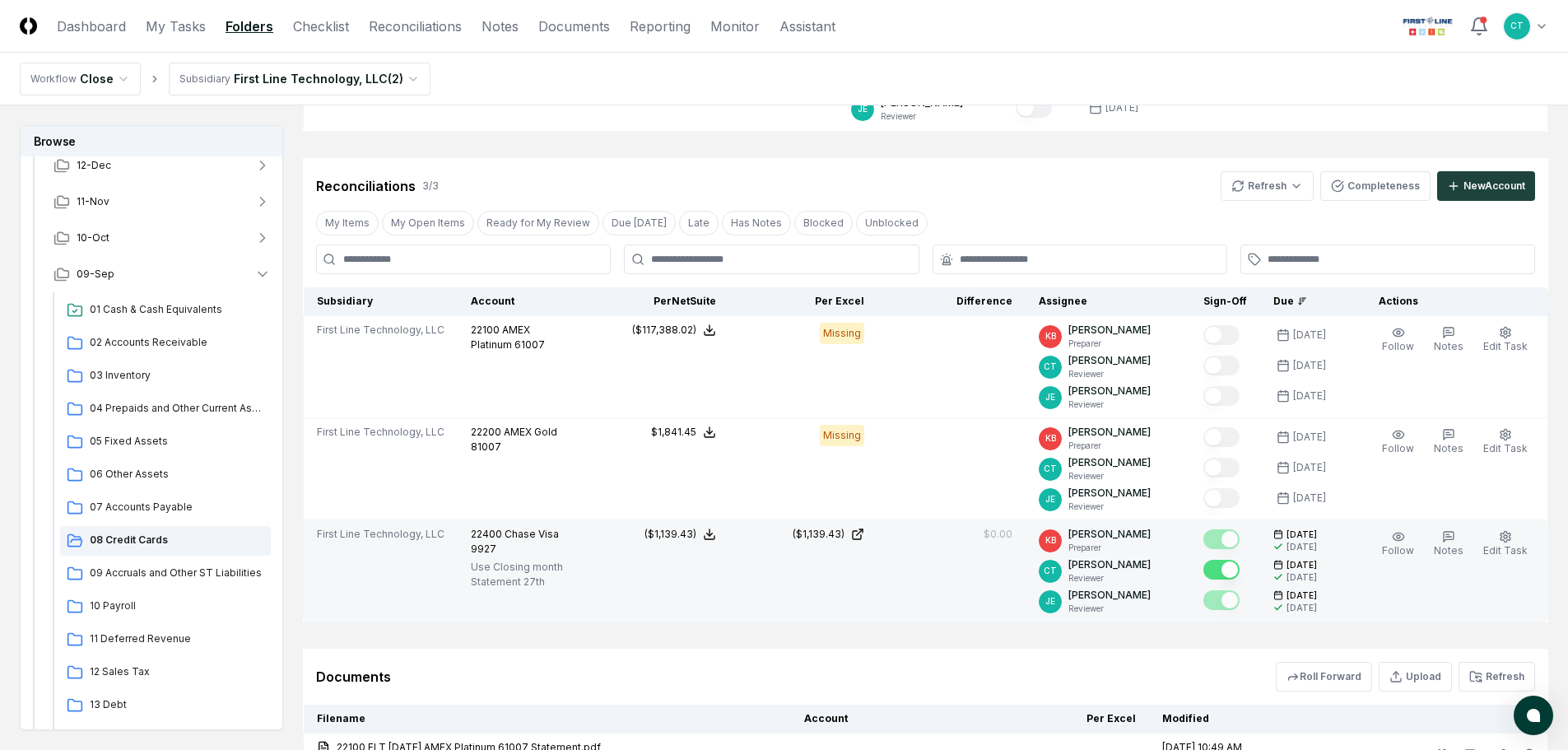
scroll to position [329, 0]
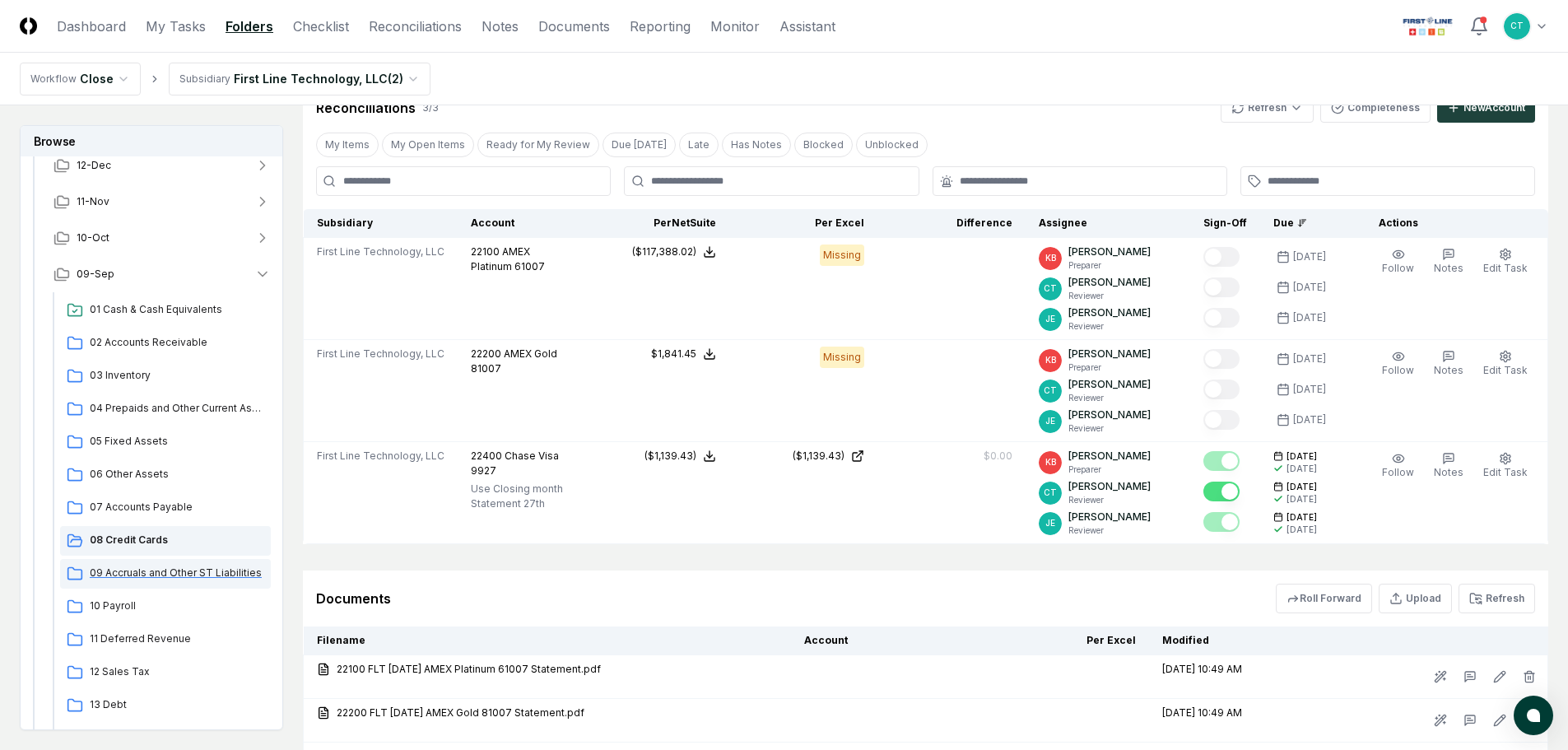
click at [190, 567] on span "09 Accruals and Other ST Liabilities" at bounding box center [177, 573] width 174 height 15
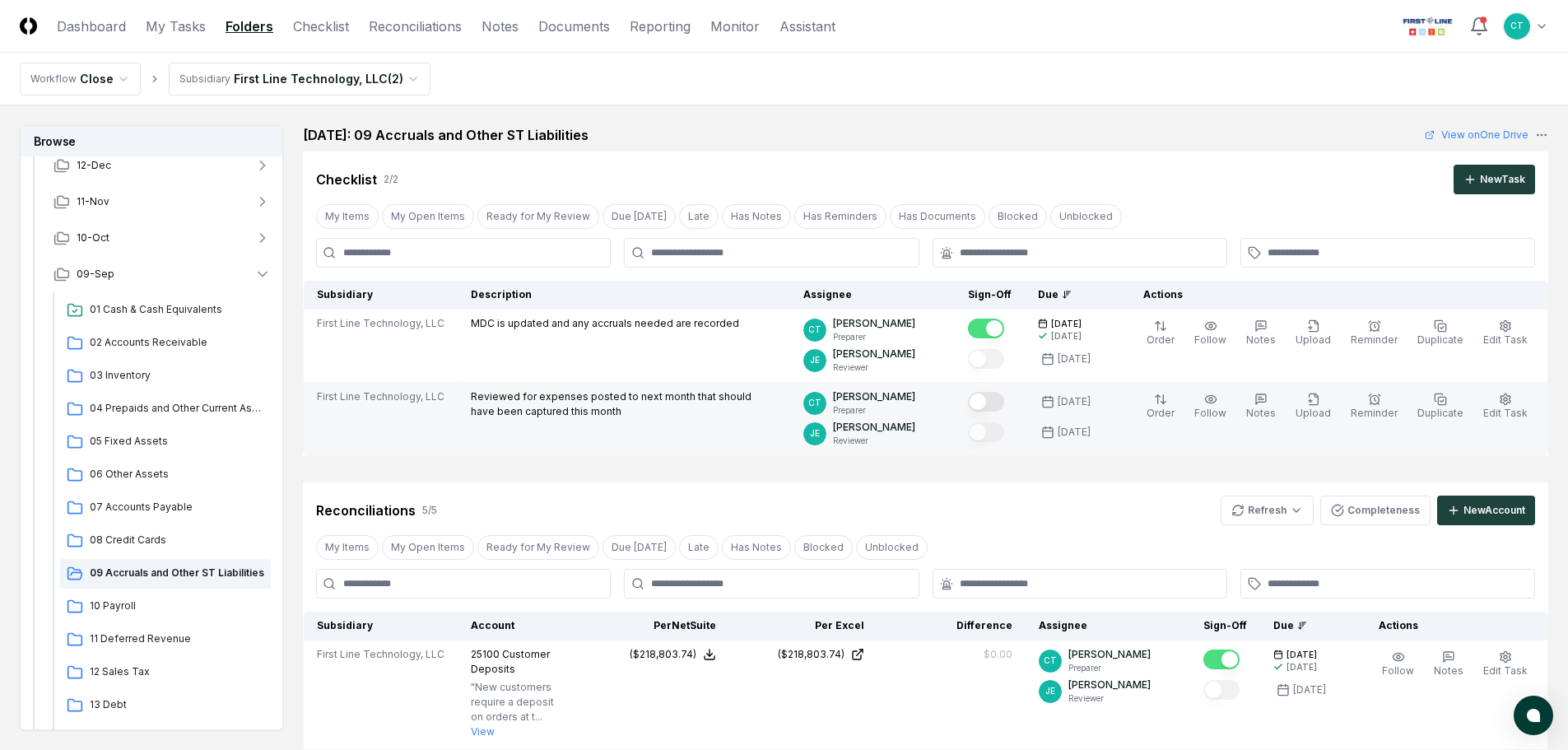
click at [1004, 402] on button "Mark complete" at bounding box center [986, 402] width 37 height 20
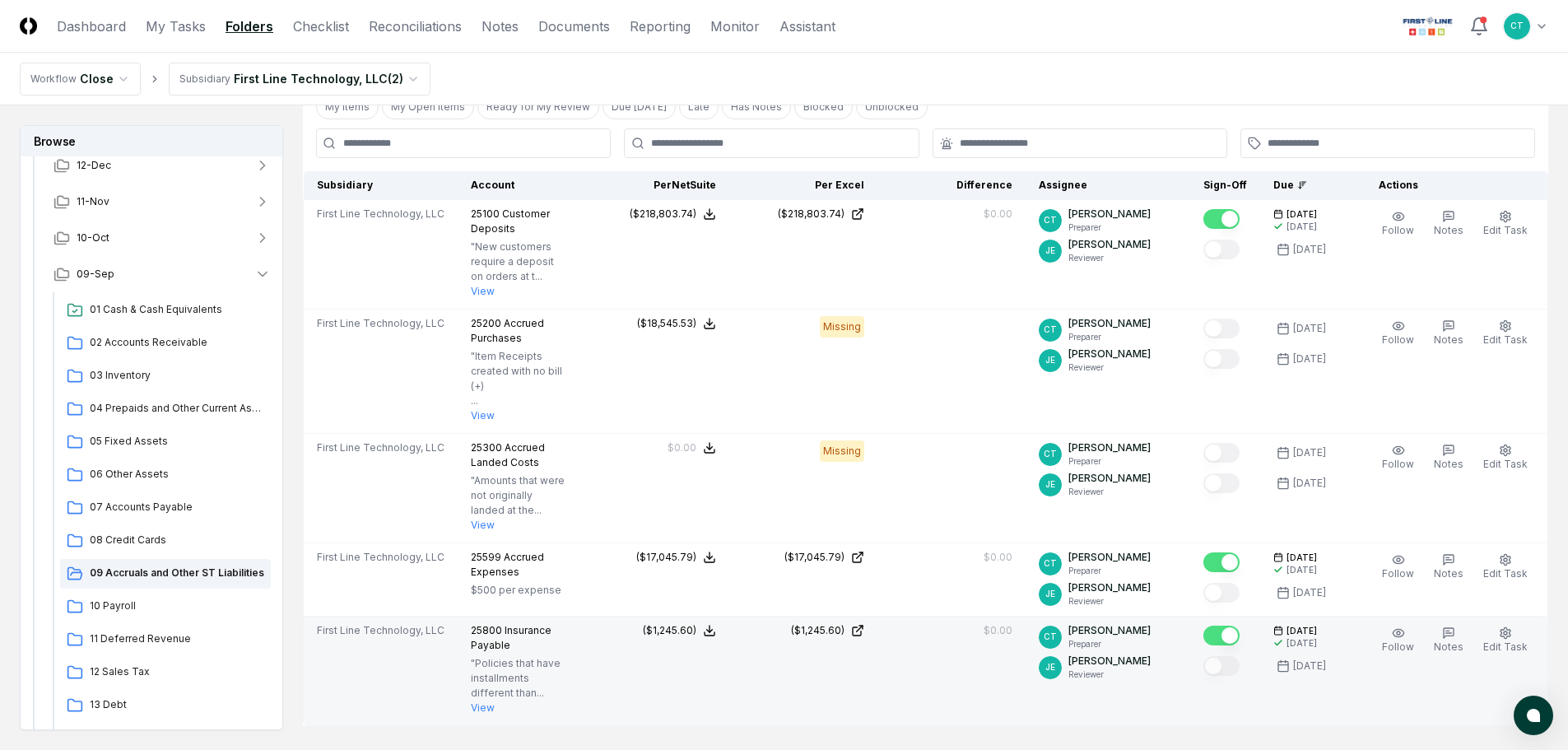
scroll to position [411, 0]
